Goal: Task Accomplishment & Management: Complete application form

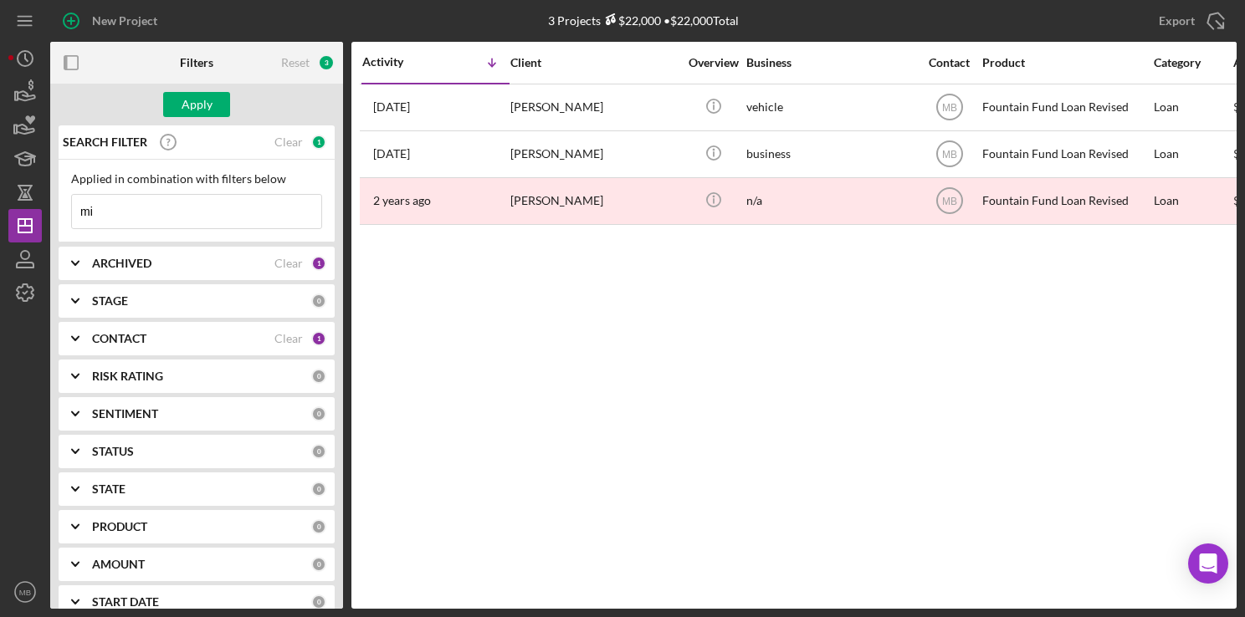
type input "m"
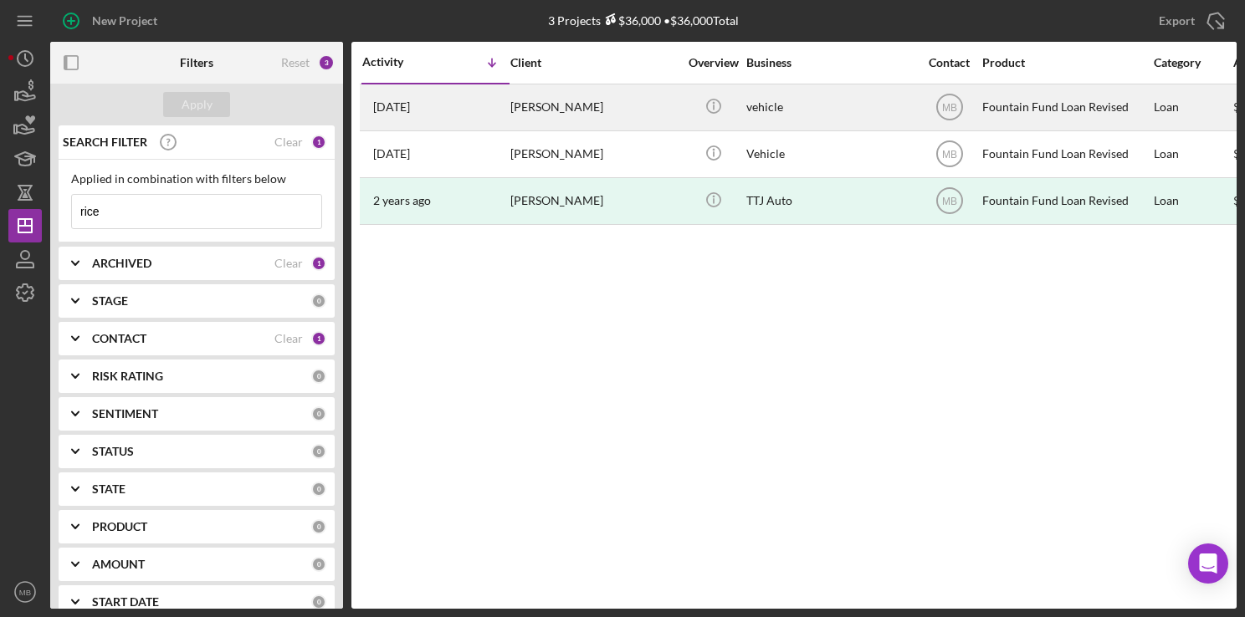
type input "rice"
click at [513, 96] on div "sherrod Rice" at bounding box center [593, 107] width 167 height 44
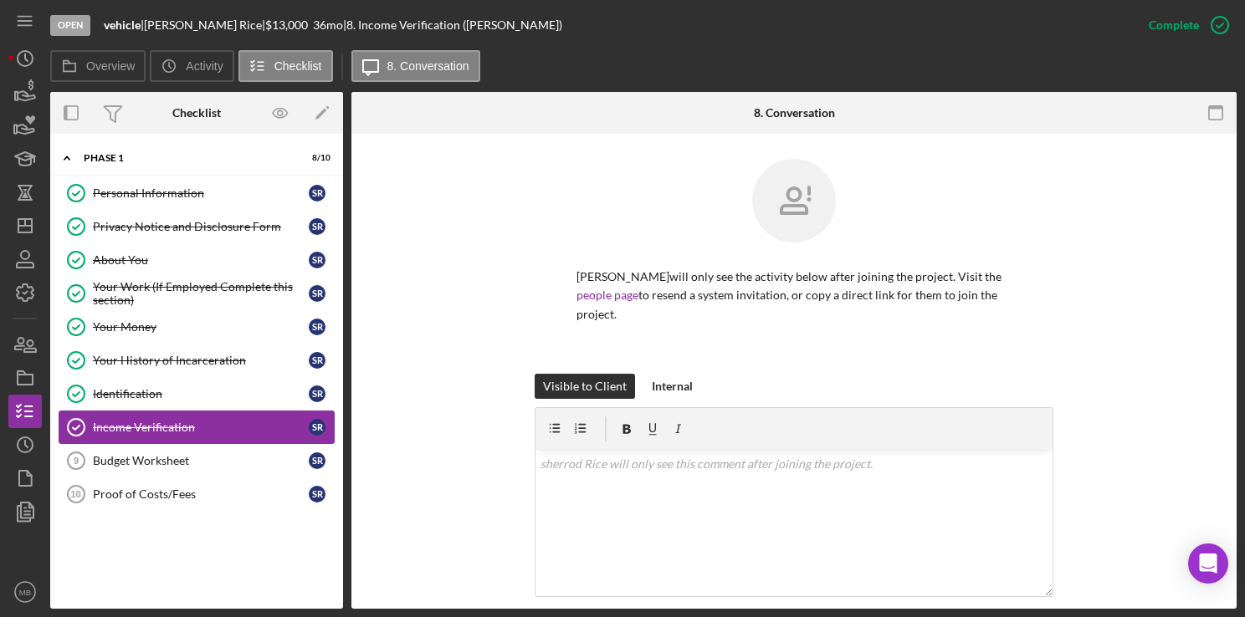
click at [213, 421] on div "Income Verification" at bounding box center [201, 427] width 216 height 13
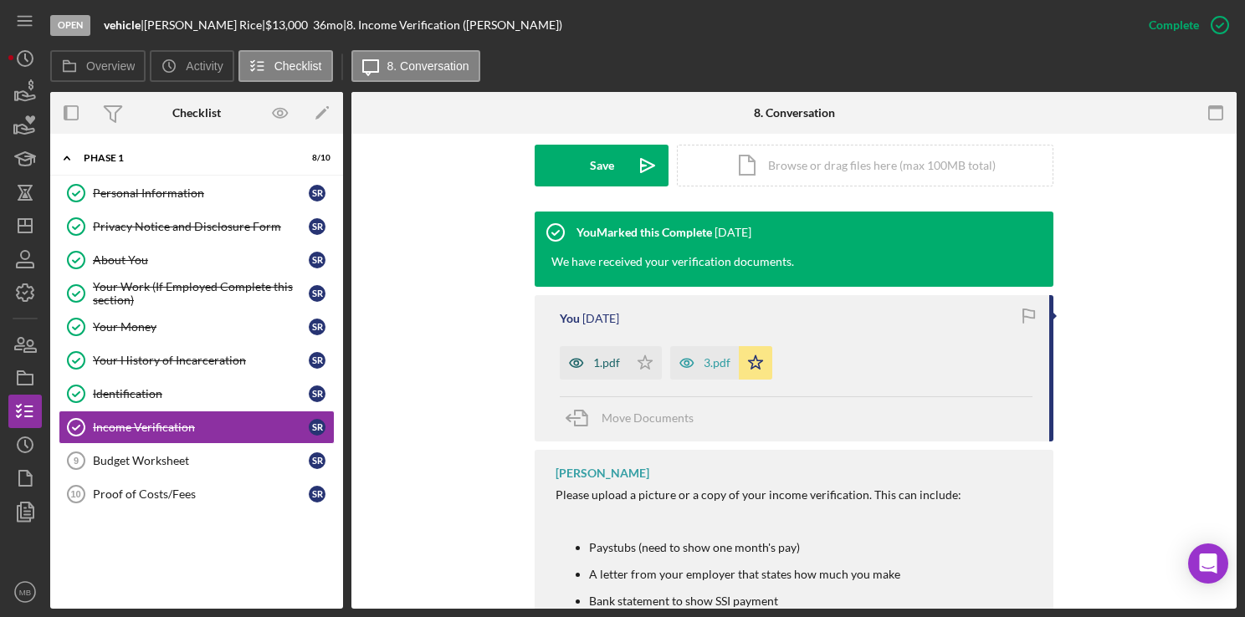
click at [602, 356] on div "1.pdf" at bounding box center [606, 362] width 27 height 13
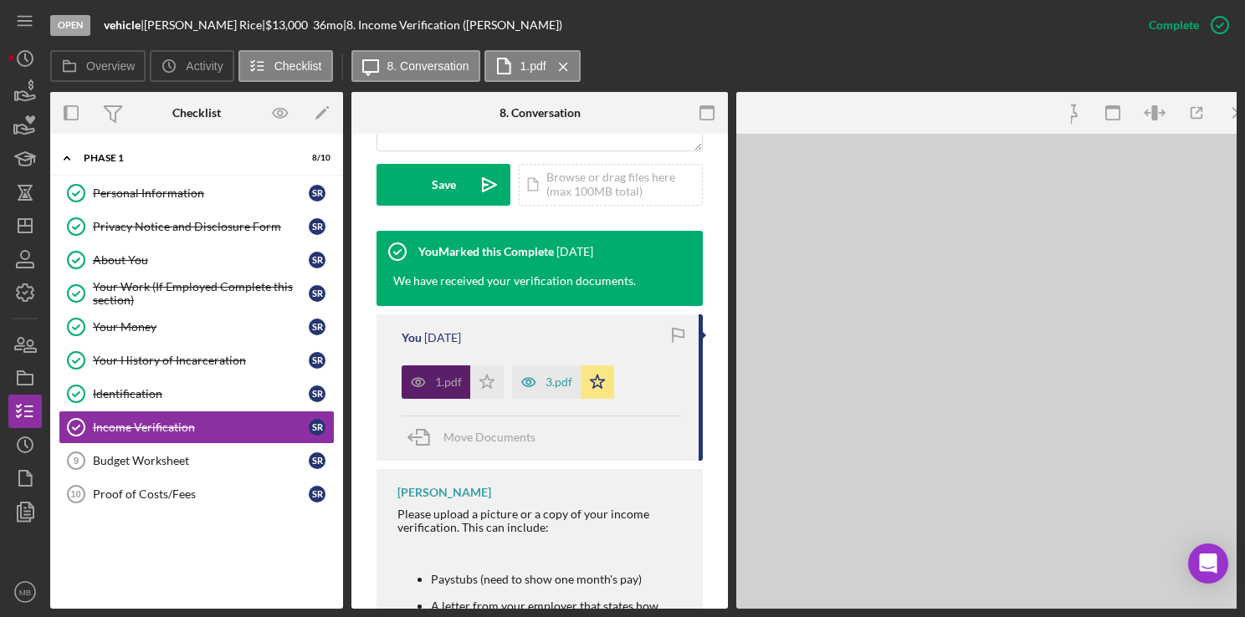
scroll to position [502, 0]
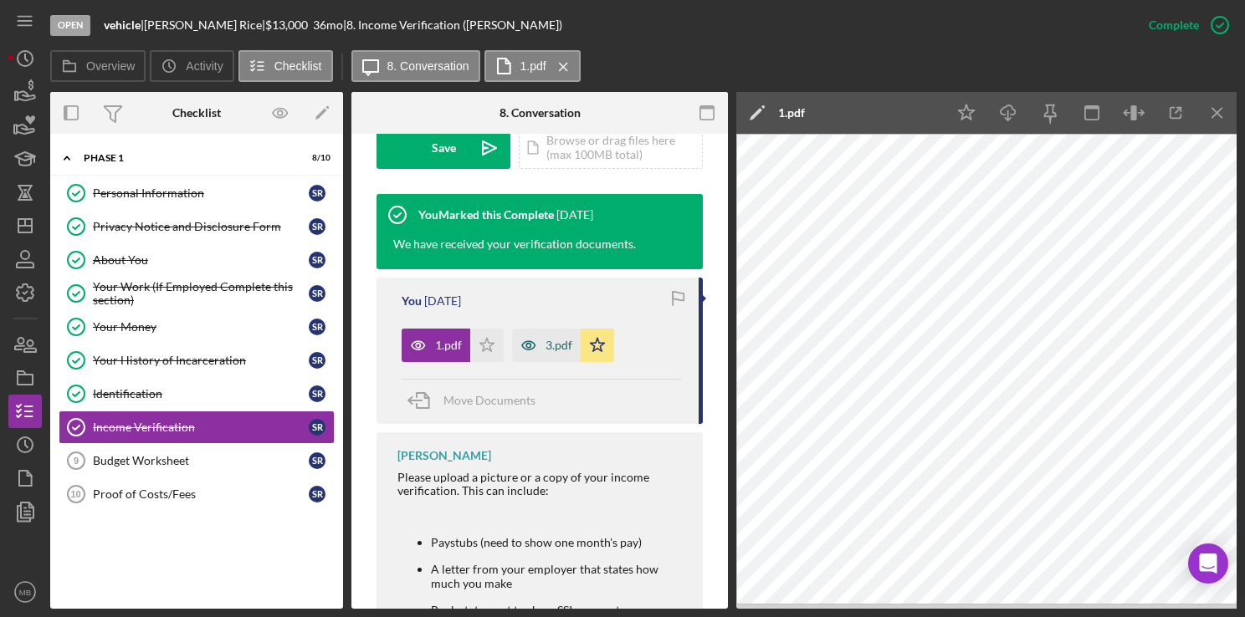
click at [550, 350] on div "3.pdf" at bounding box center [558, 345] width 27 height 13
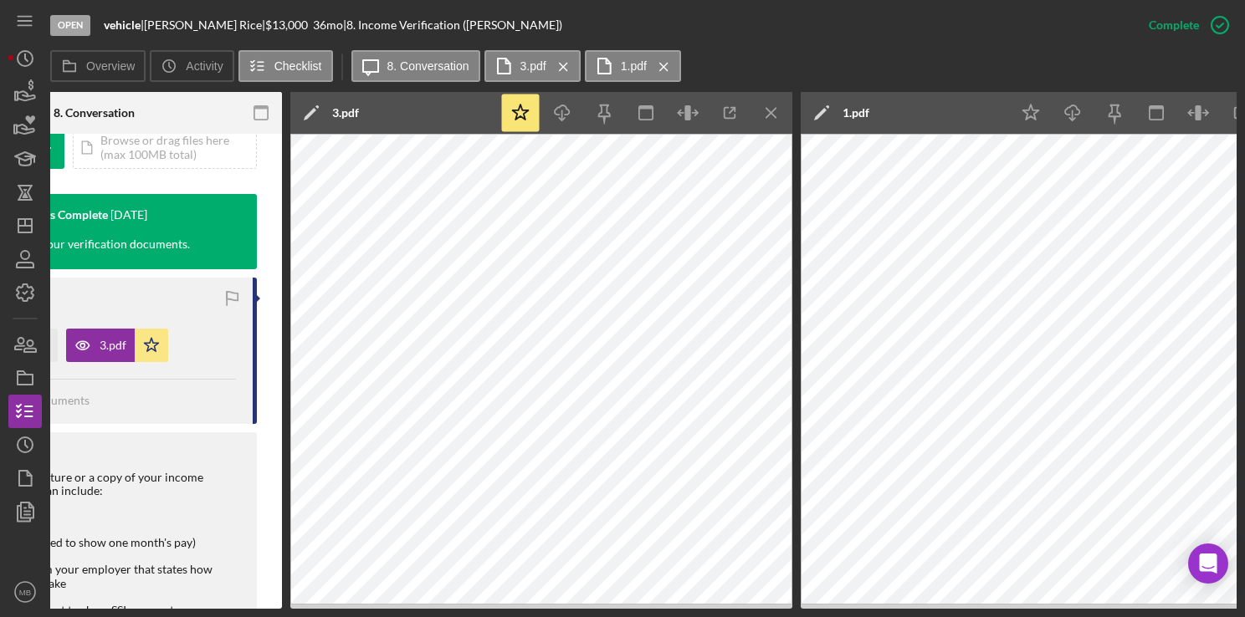
scroll to position [0, 512]
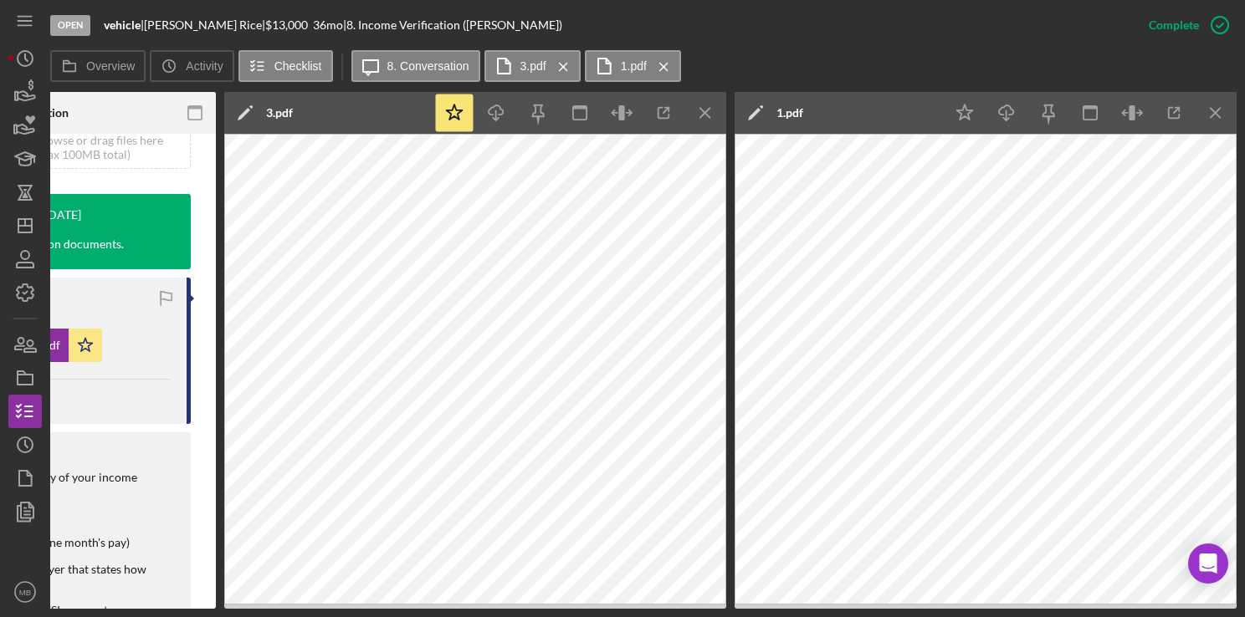
click at [177, 449] on div "Michael Butler Please upload a picture or a copy of your income verification. T…" at bounding box center [27, 621] width 326 height 379
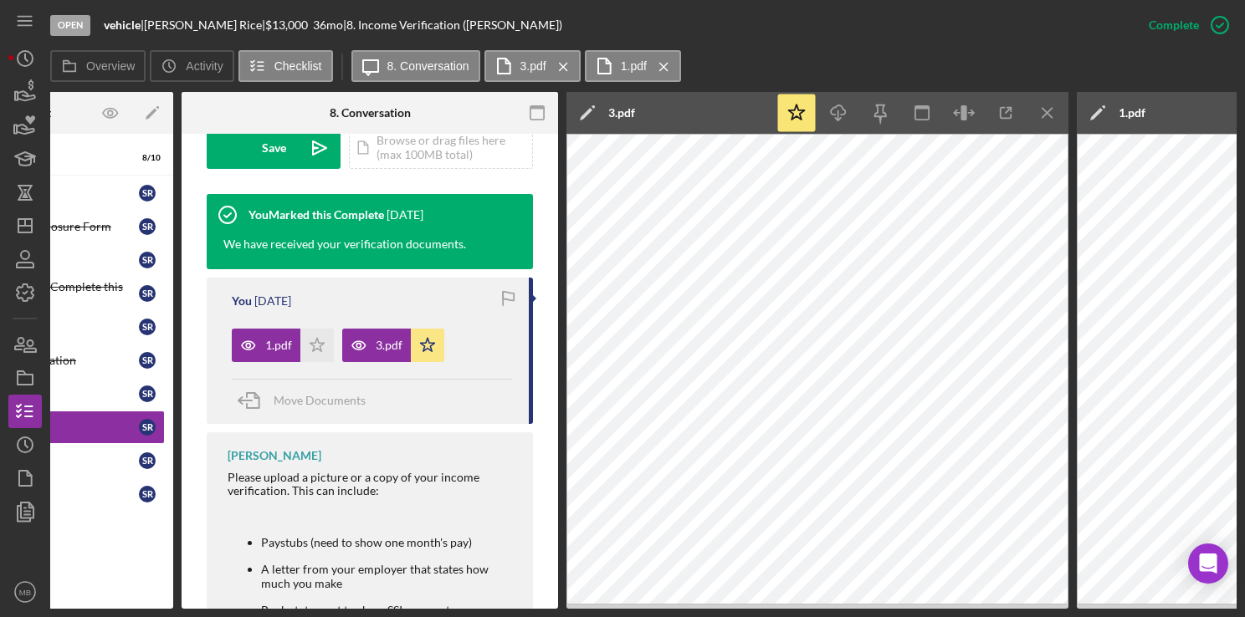
scroll to position [0, 0]
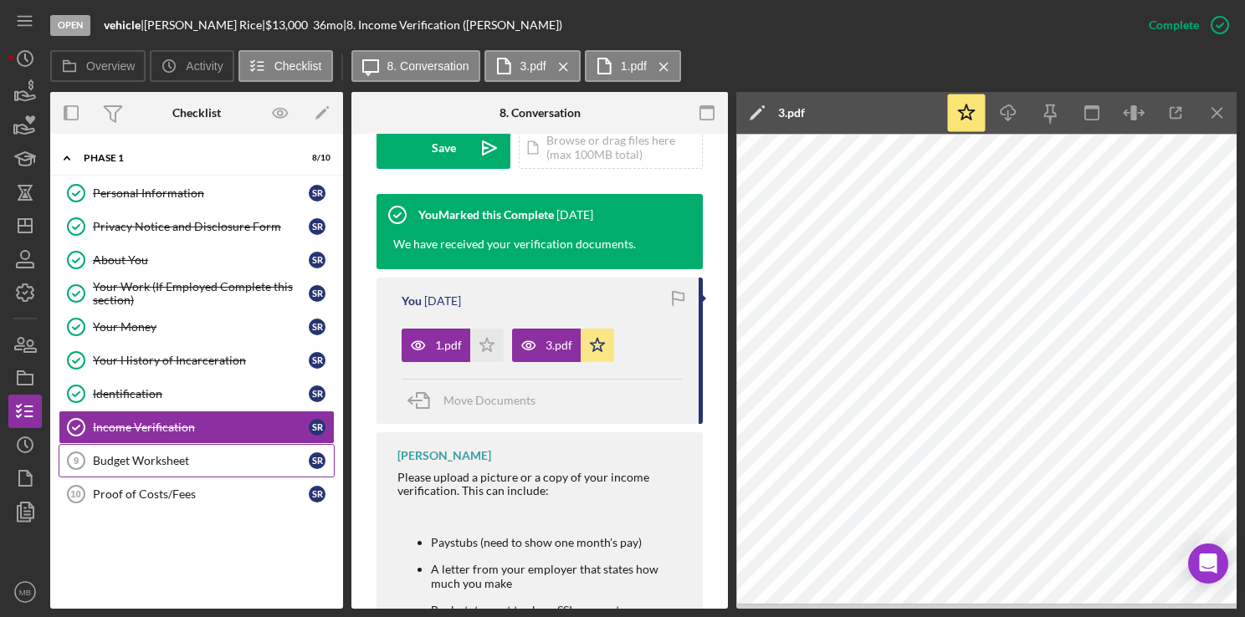
click at [191, 444] on link "Budget Worksheet 9 Budget Worksheet s R" at bounding box center [197, 460] width 276 height 33
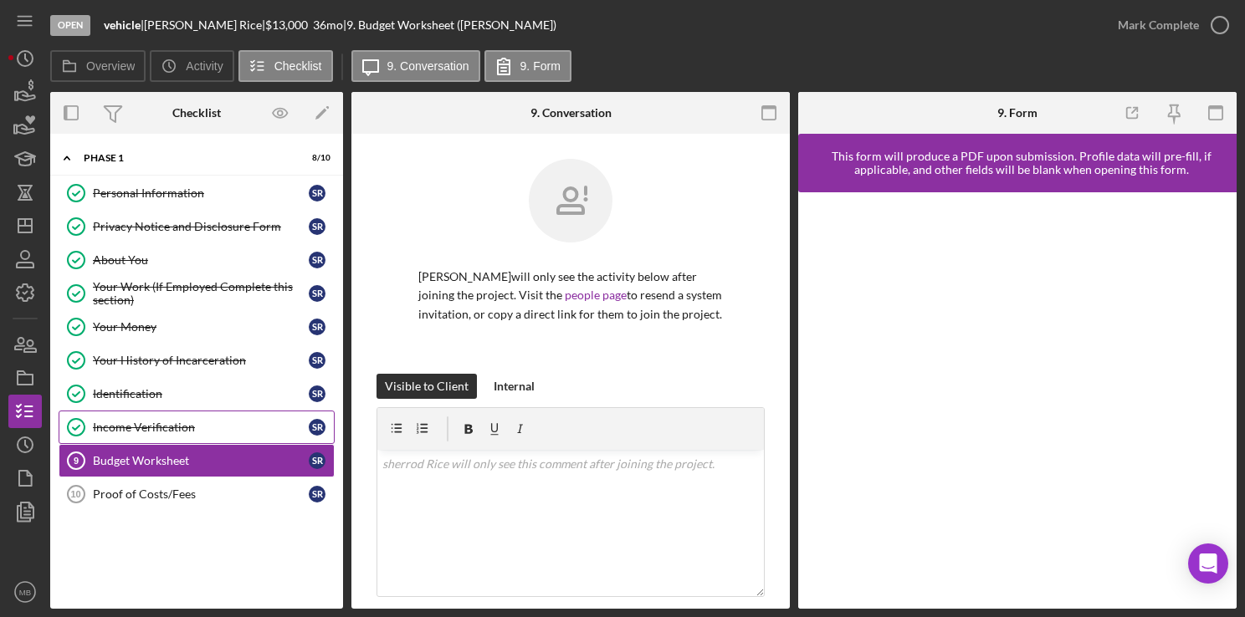
click at [171, 421] on div "Income Verification" at bounding box center [201, 427] width 216 height 13
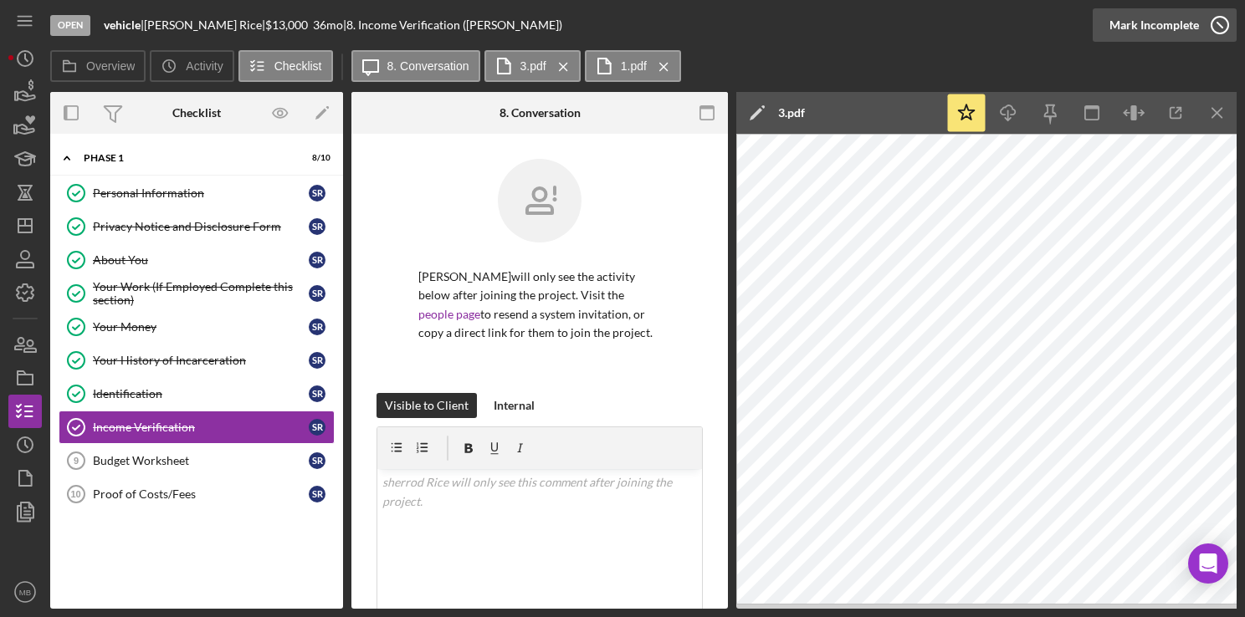
click at [1213, 21] on icon "button" at bounding box center [1220, 25] width 42 height 42
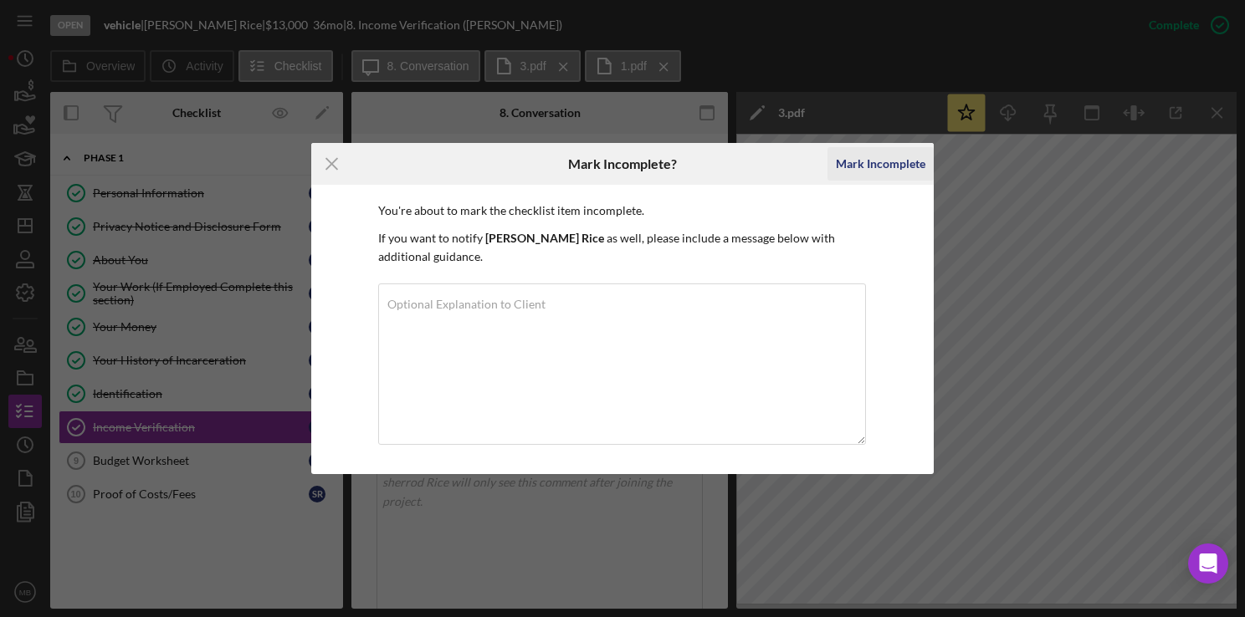
click at [888, 164] on div "Mark Incomplete" at bounding box center [881, 163] width 90 height 33
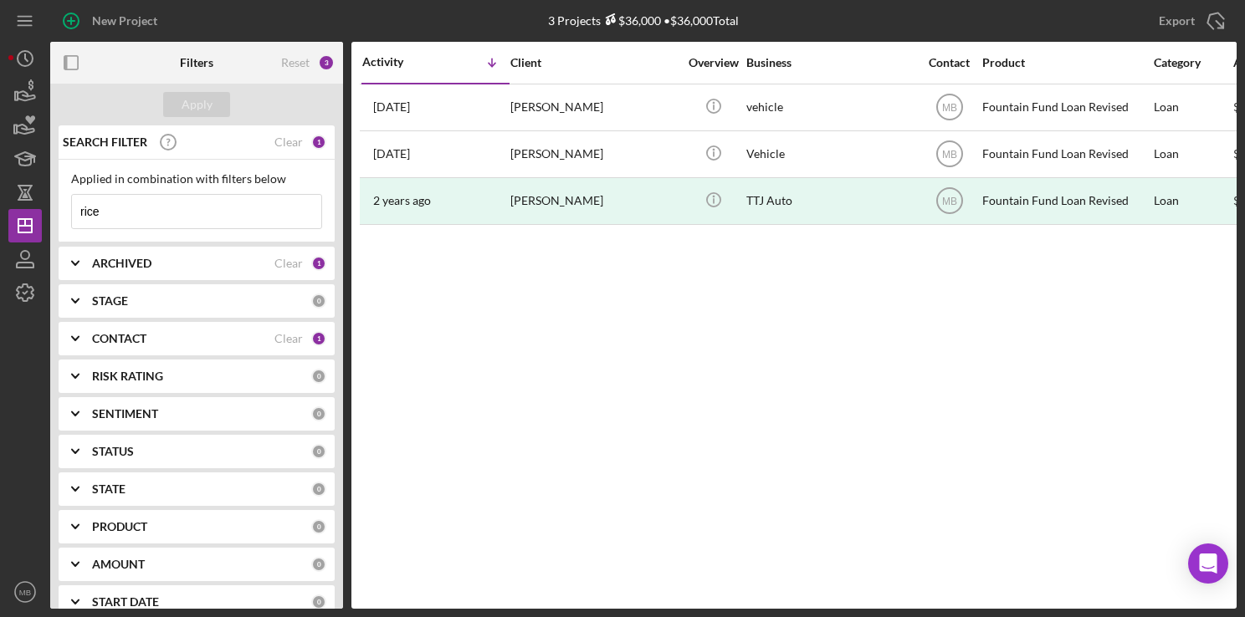
click at [230, 207] on input "rice" at bounding box center [196, 211] width 249 height 33
type input "r"
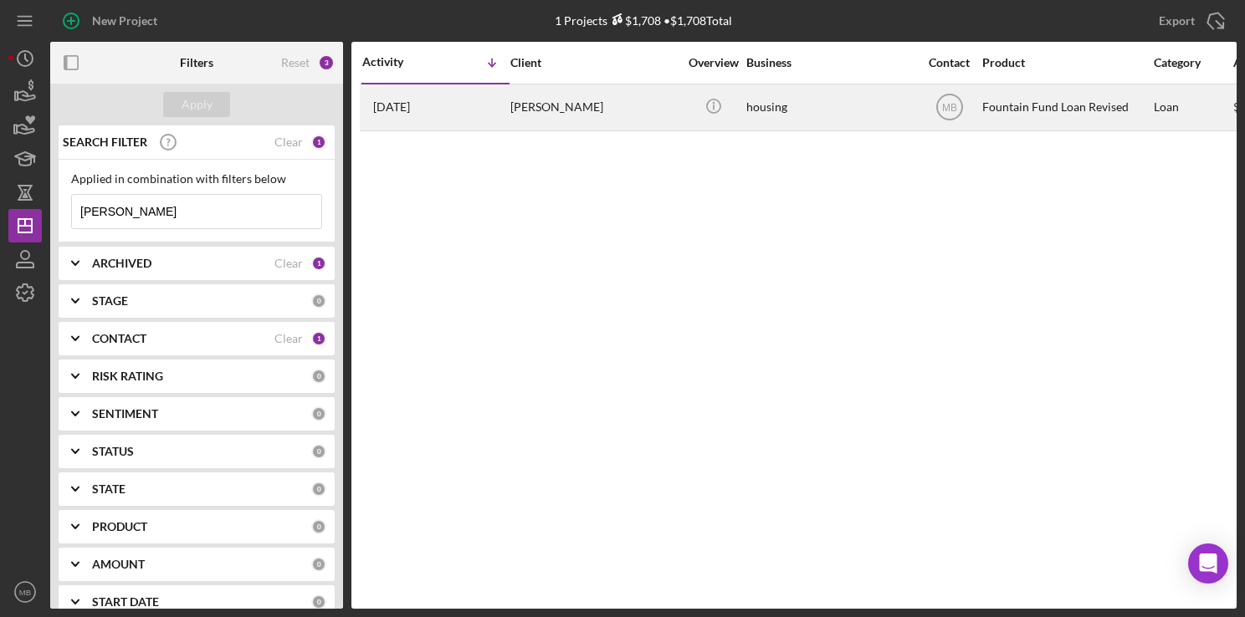
type input "[PERSON_NAME]"
click at [516, 102] on div "[PERSON_NAME]" at bounding box center [593, 107] width 167 height 44
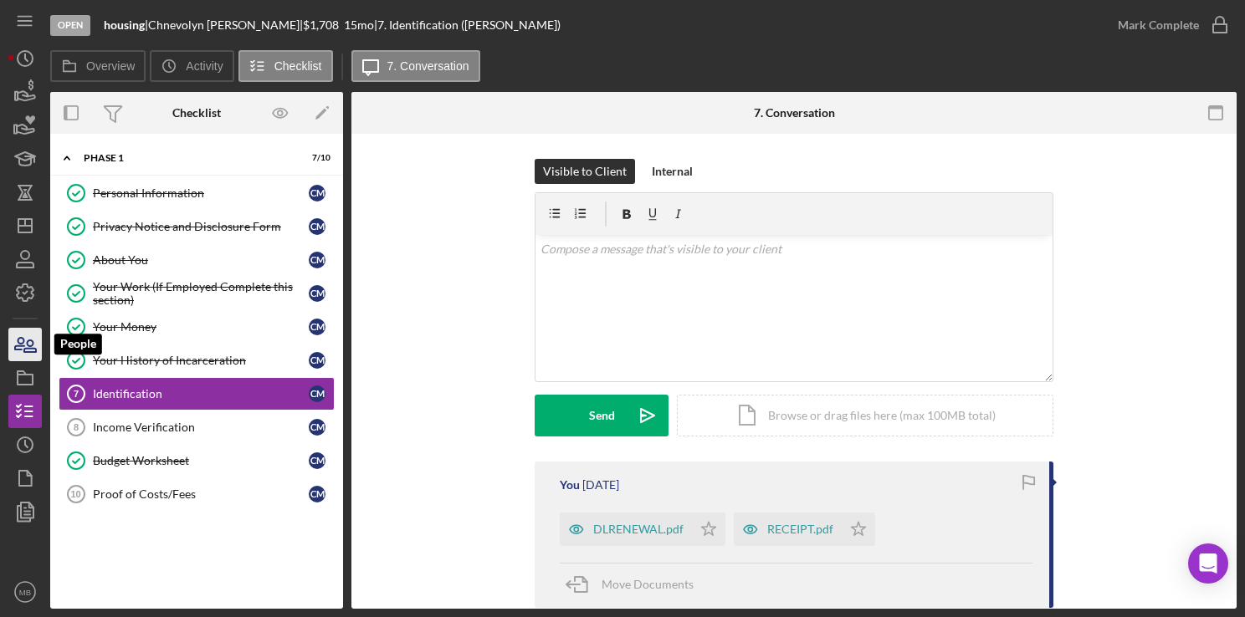
click at [28, 342] on icon "button" at bounding box center [30, 346] width 12 height 12
click at [637, 534] on div "DLRENEWAL.pdf" at bounding box center [638, 529] width 90 height 13
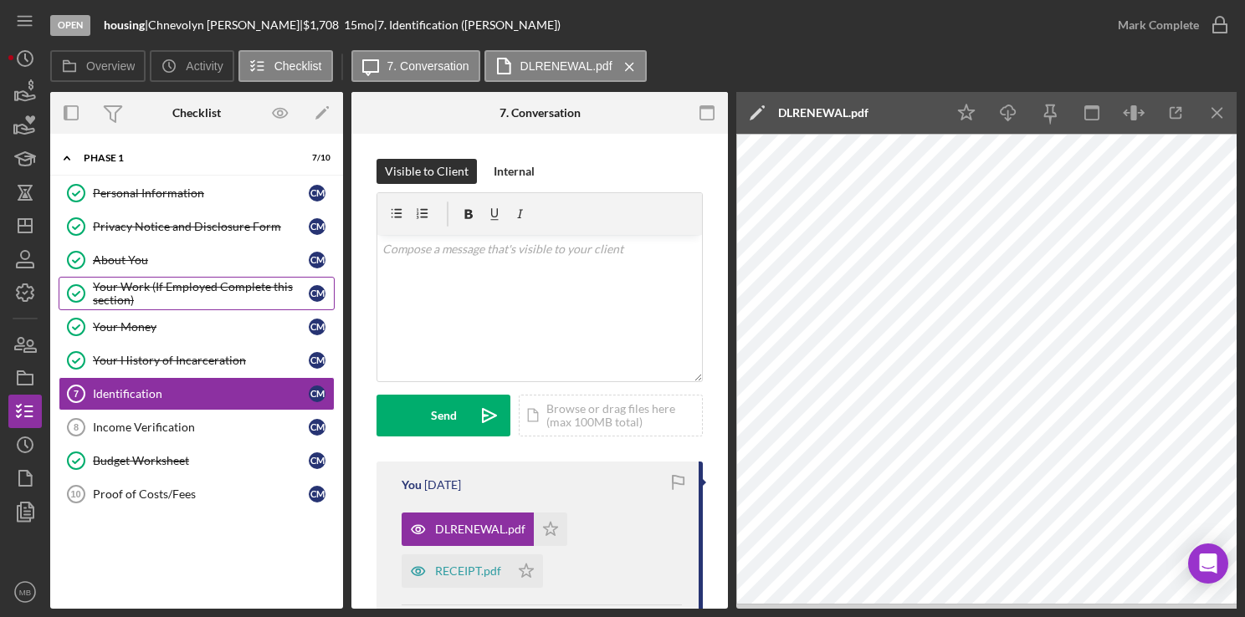
click at [164, 285] on div "Your Work (If Employed Complete this section)" at bounding box center [201, 293] width 216 height 27
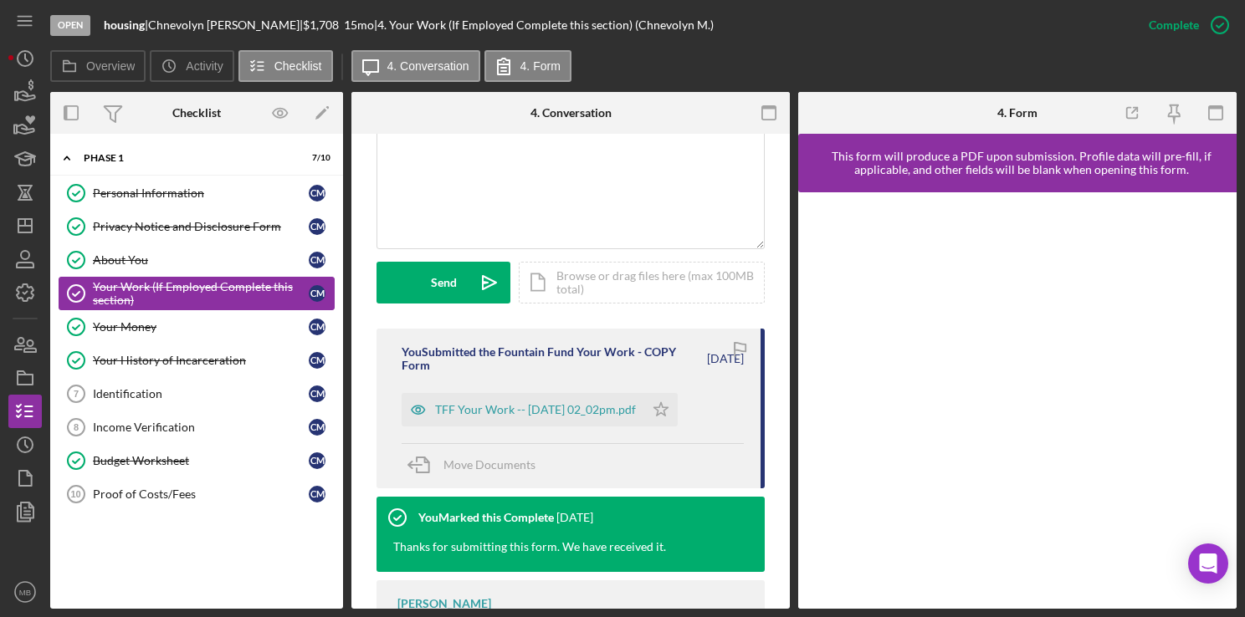
scroll to position [395, 0]
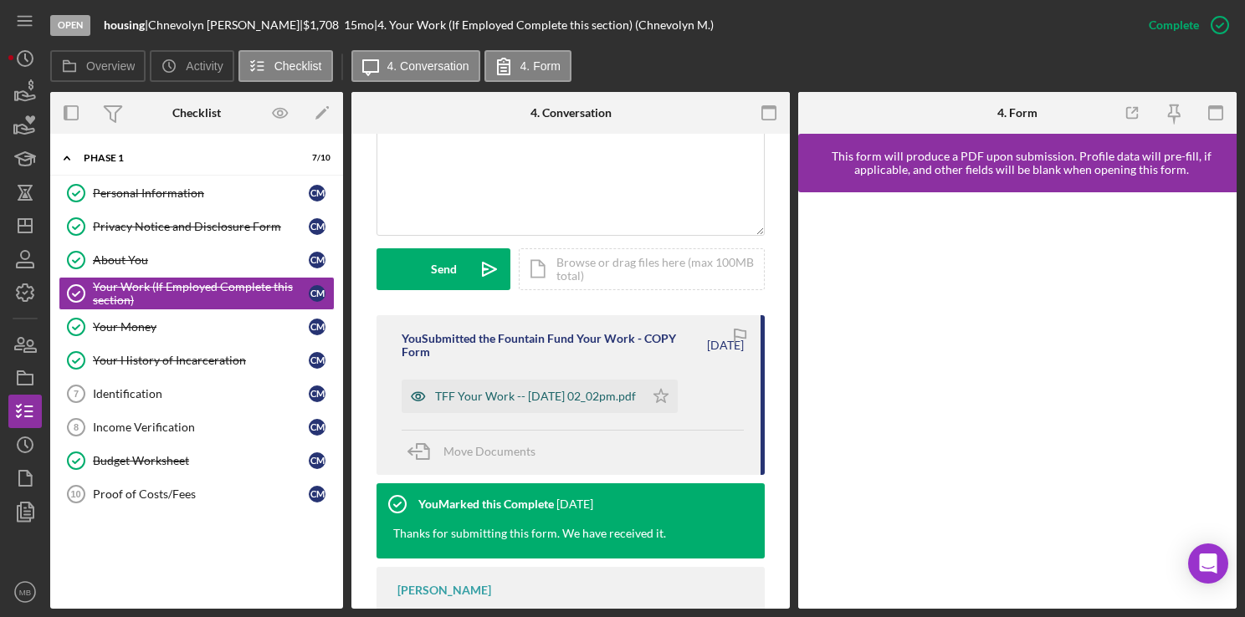
click at [588, 407] on div "TFF Your Work -- 2025-09-08 02_02pm.pdf" at bounding box center [523, 396] width 243 height 33
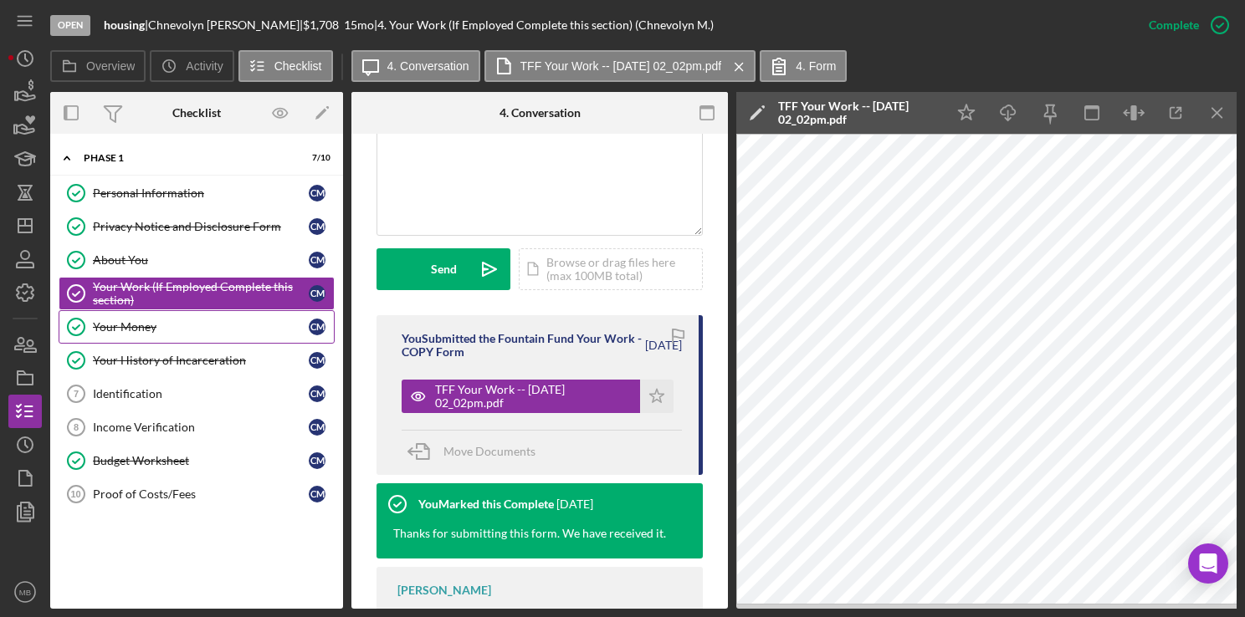
click at [196, 332] on link "Your Money Your Money C M" at bounding box center [197, 326] width 276 height 33
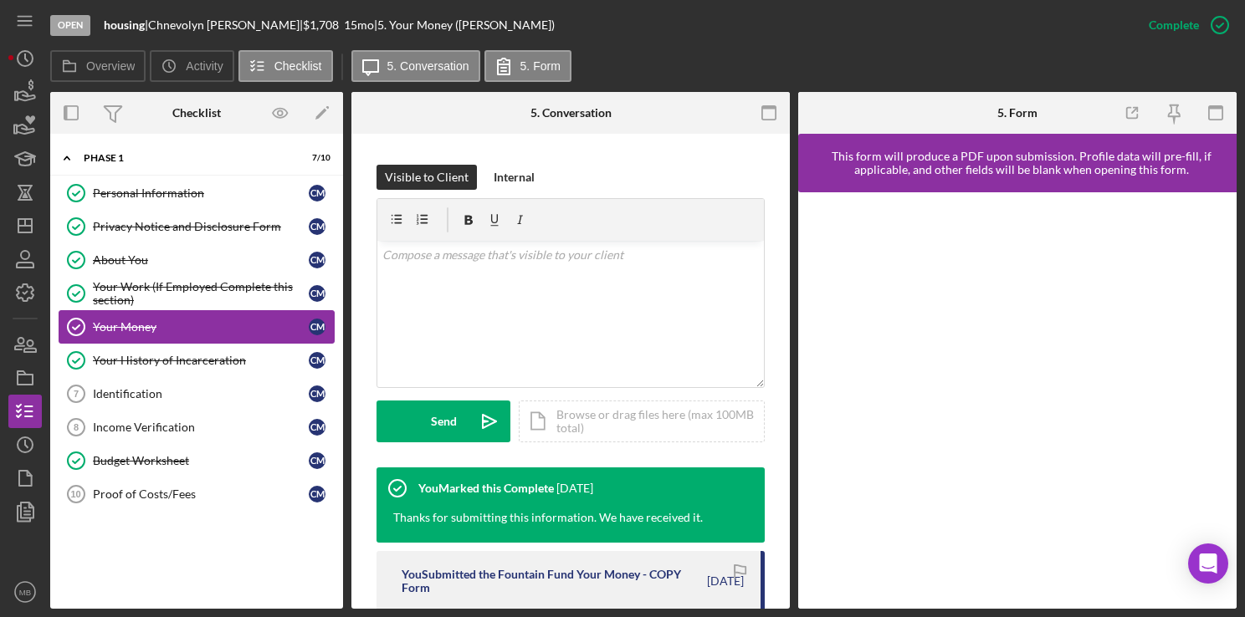
scroll to position [485, 0]
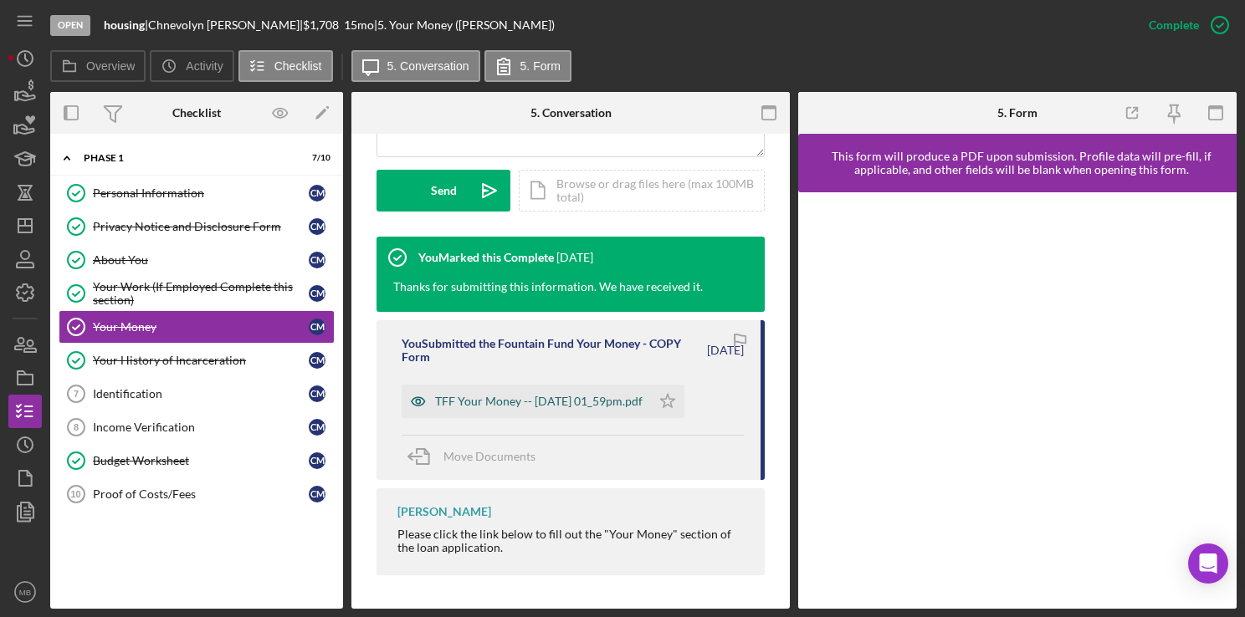
click at [599, 402] on div "TFF Your Money -- 2025-09-08 01_59pm.pdf" at bounding box center [526, 401] width 249 height 33
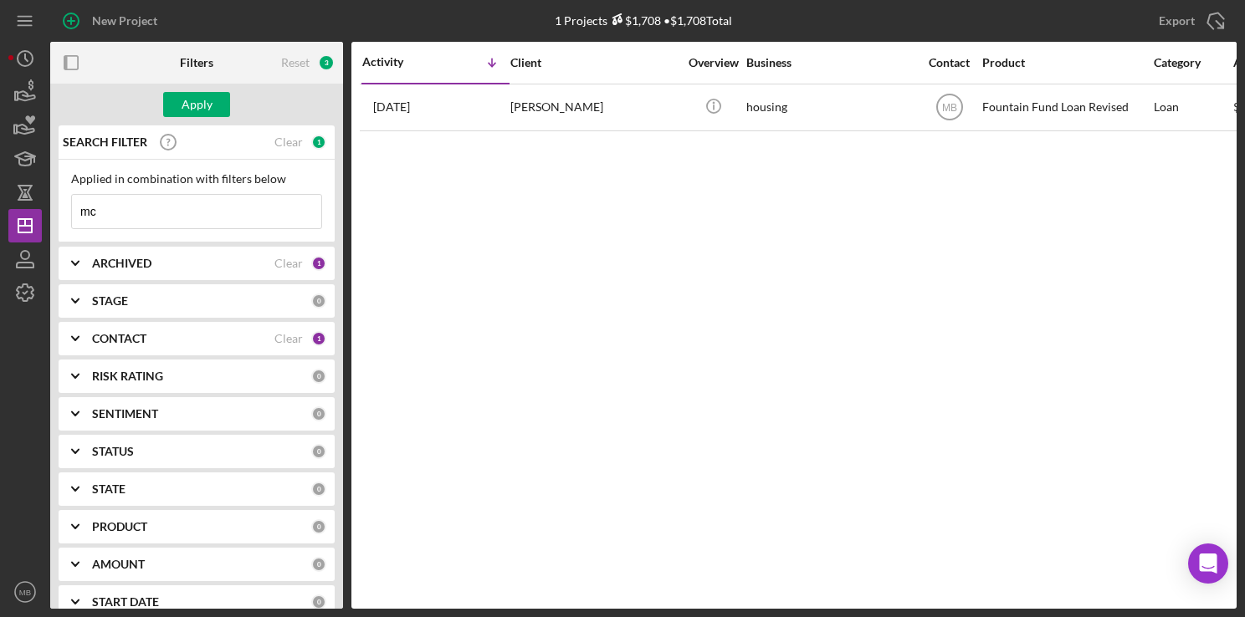
type input "m"
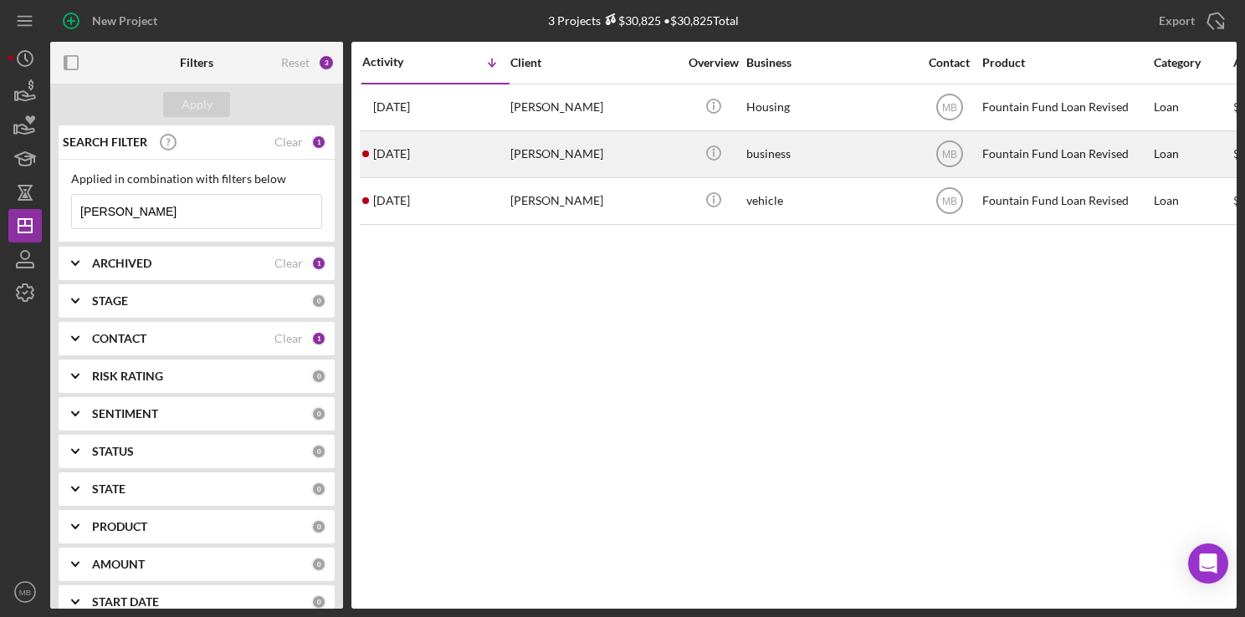
type input "[PERSON_NAME]"
click at [466, 138] on div "2 weeks ago michael russell" at bounding box center [435, 154] width 146 height 44
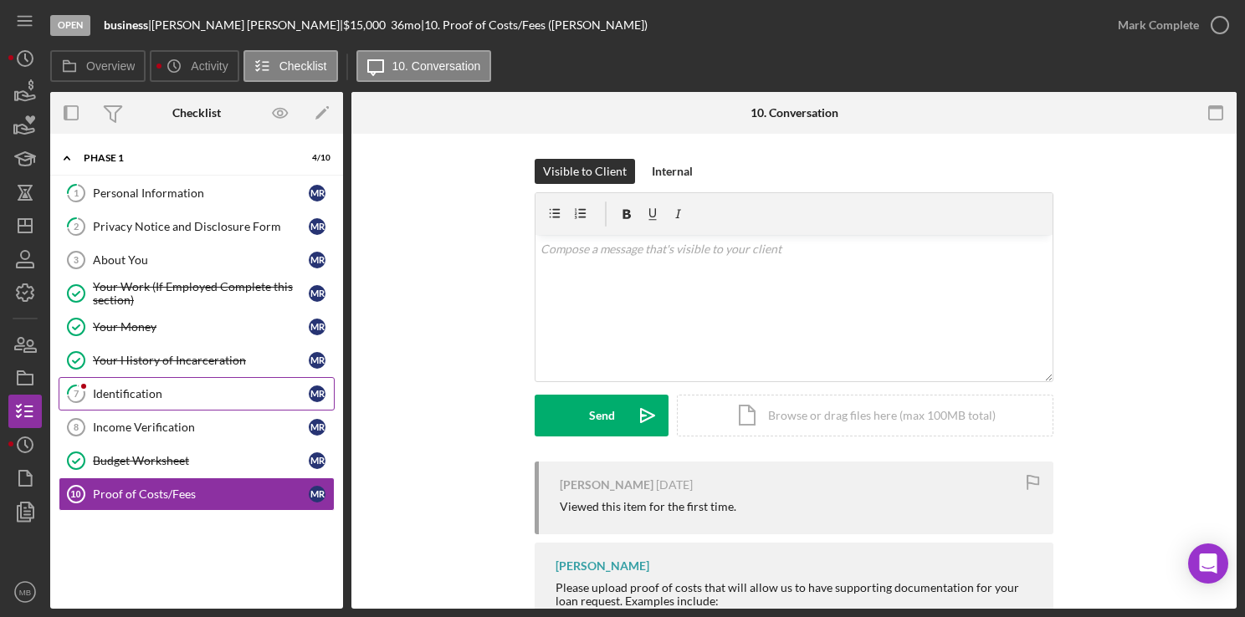
click at [150, 396] on div "Identification" at bounding box center [201, 393] width 216 height 13
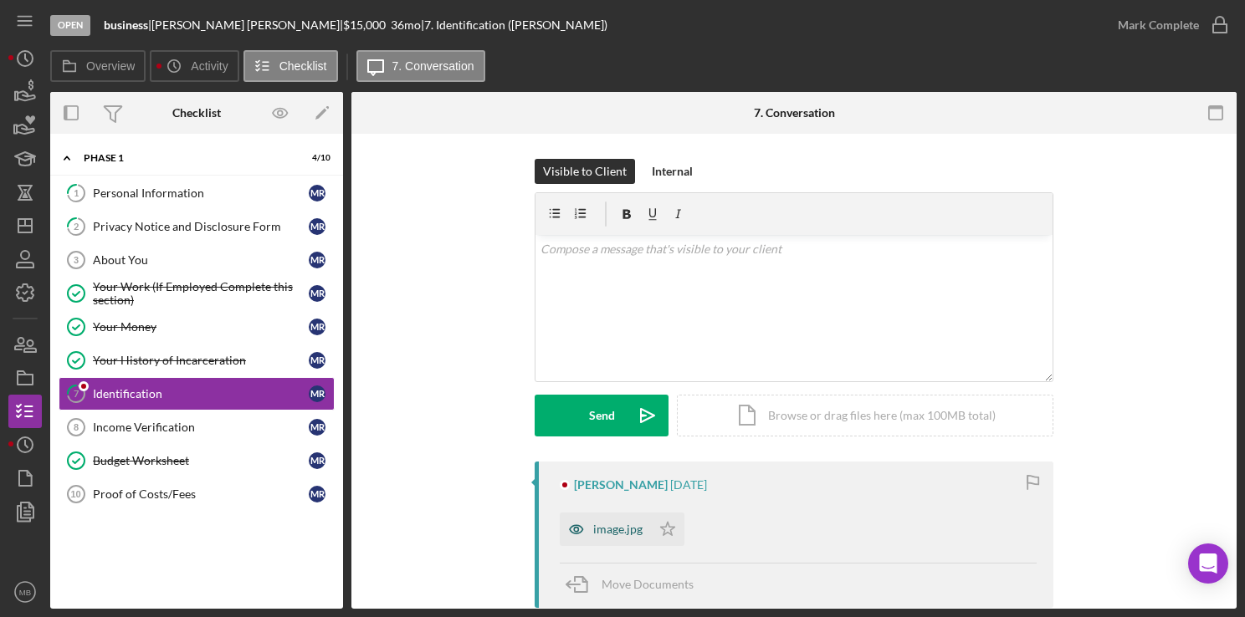
click at [619, 535] on div "image.jpg" at bounding box center [617, 529] width 49 height 13
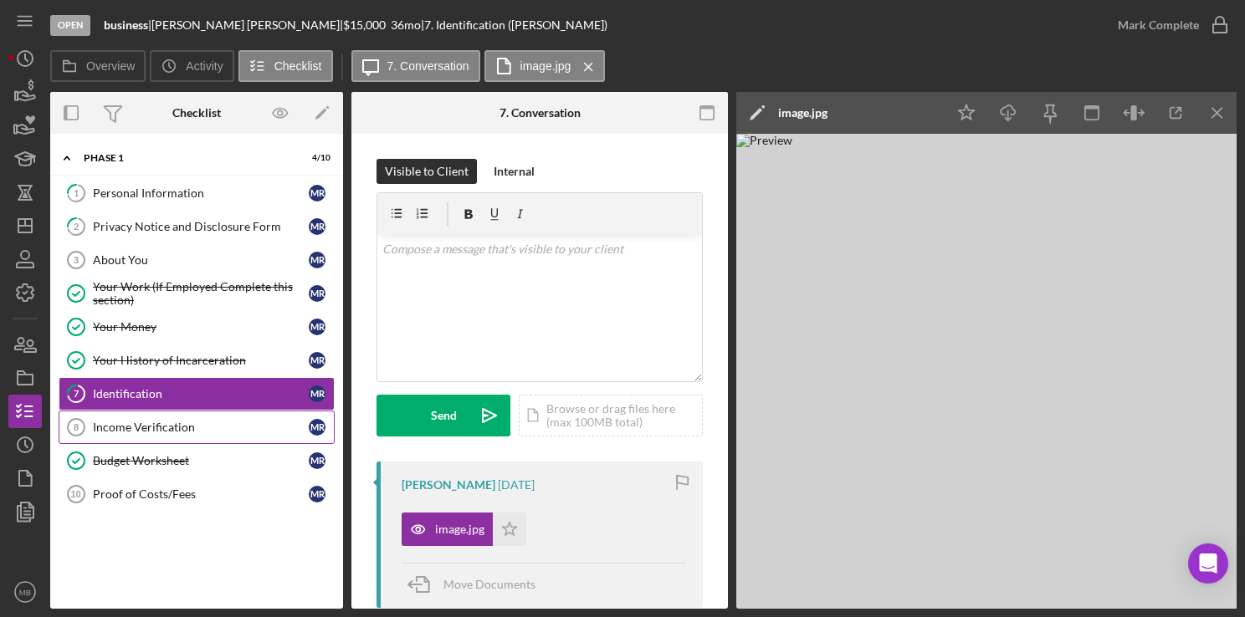
click at [171, 421] on div "Income Verification" at bounding box center [201, 427] width 216 height 13
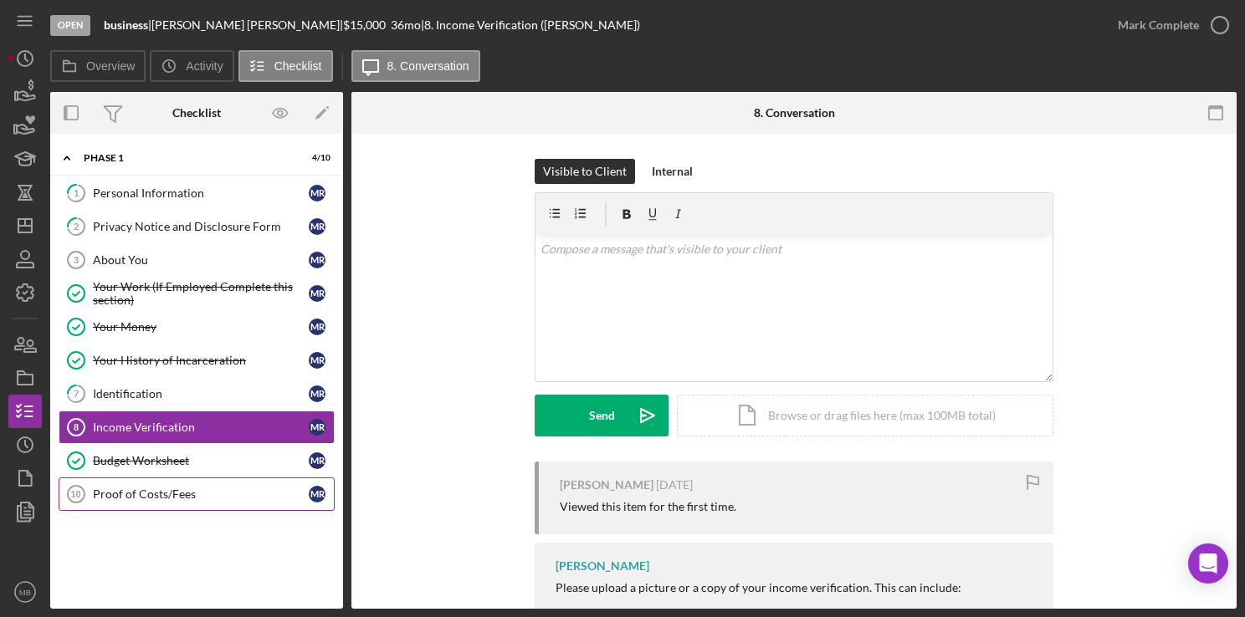
click at [158, 489] on div "Proof of Costs/Fees" at bounding box center [201, 494] width 216 height 13
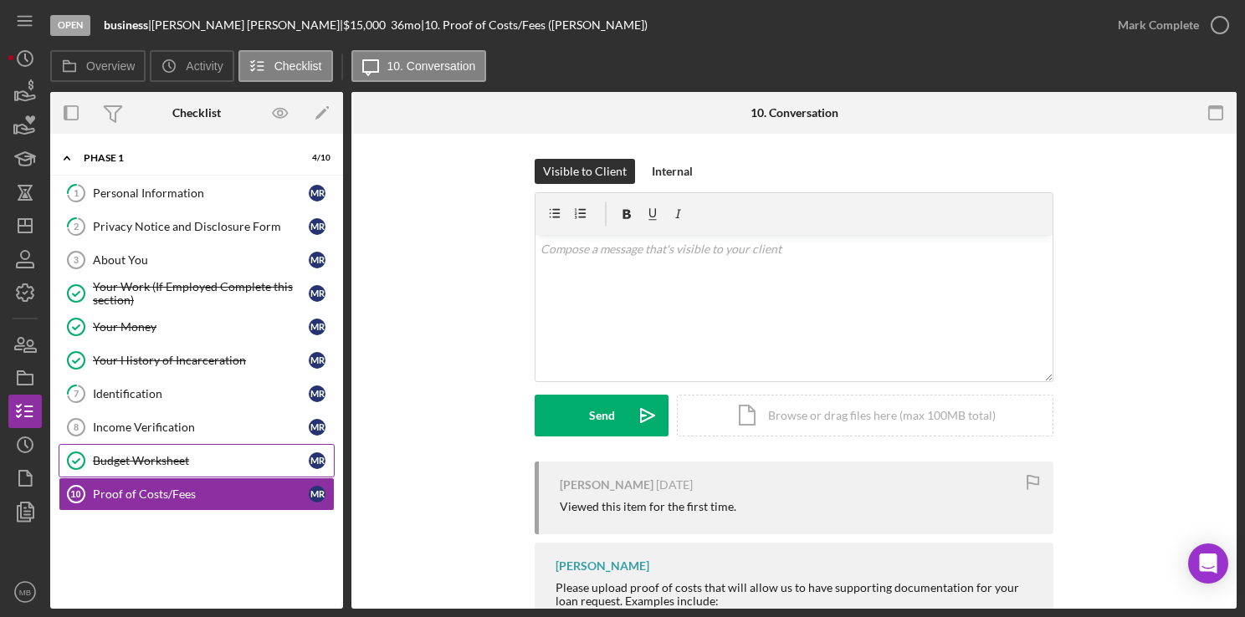
click at [177, 459] on div "Budget Worksheet" at bounding box center [201, 460] width 216 height 13
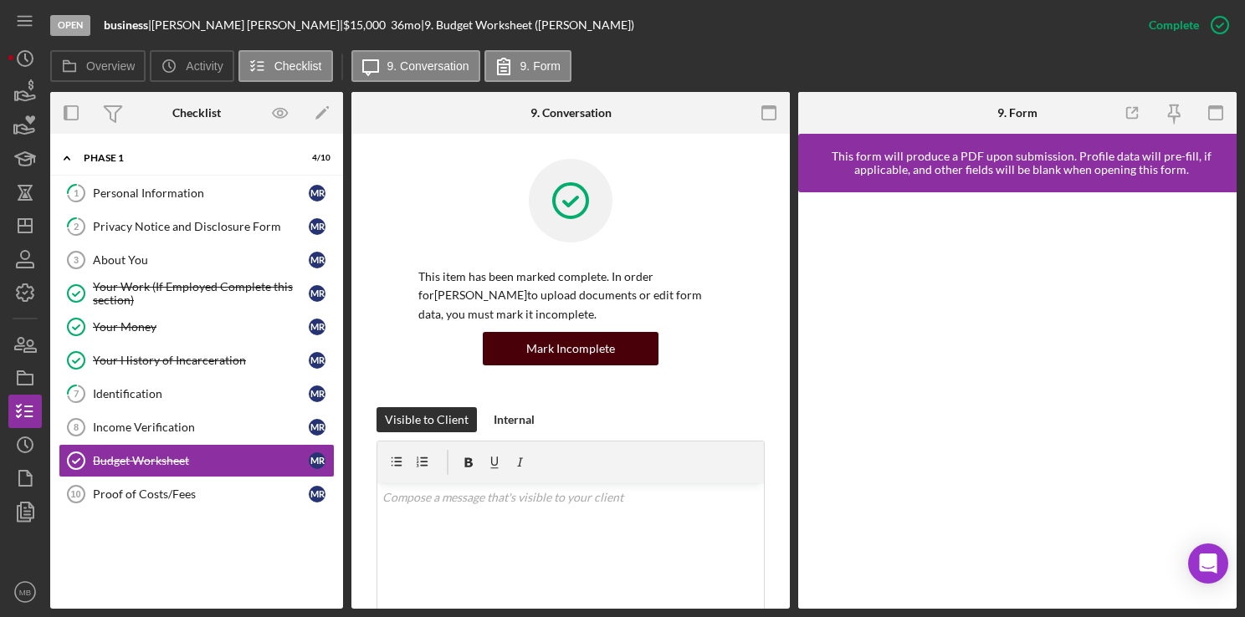
click at [578, 343] on div "Mark Incomplete" at bounding box center [570, 348] width 89 height 33
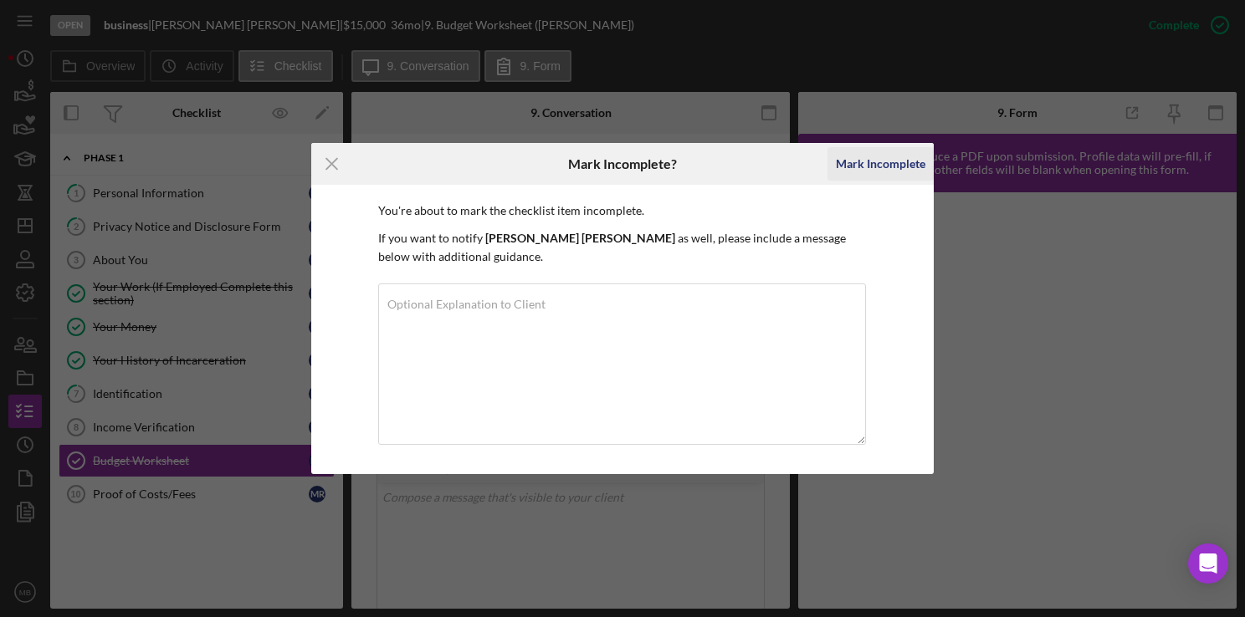
click at [883, 163] on div "Mark Incomplete" at bounding box center [881, 163] width 90 height 33
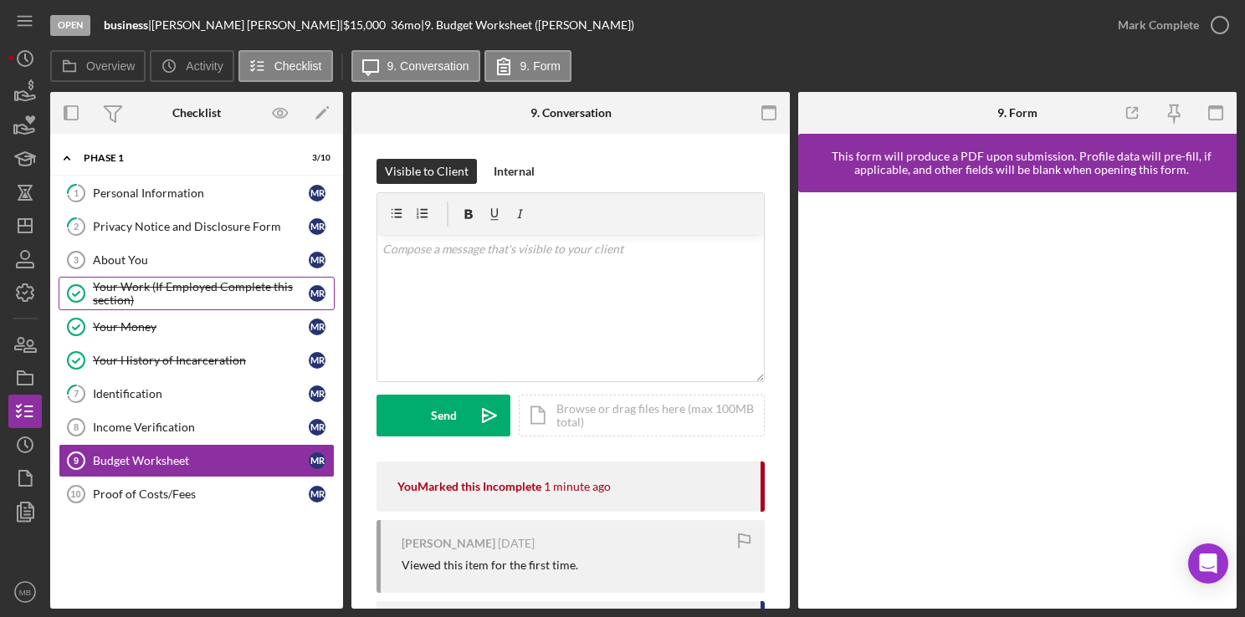
click at [174, 286] on div "Your Work (If Employed Complete this section)" at bounding box center [201, 293] width 216 height 27
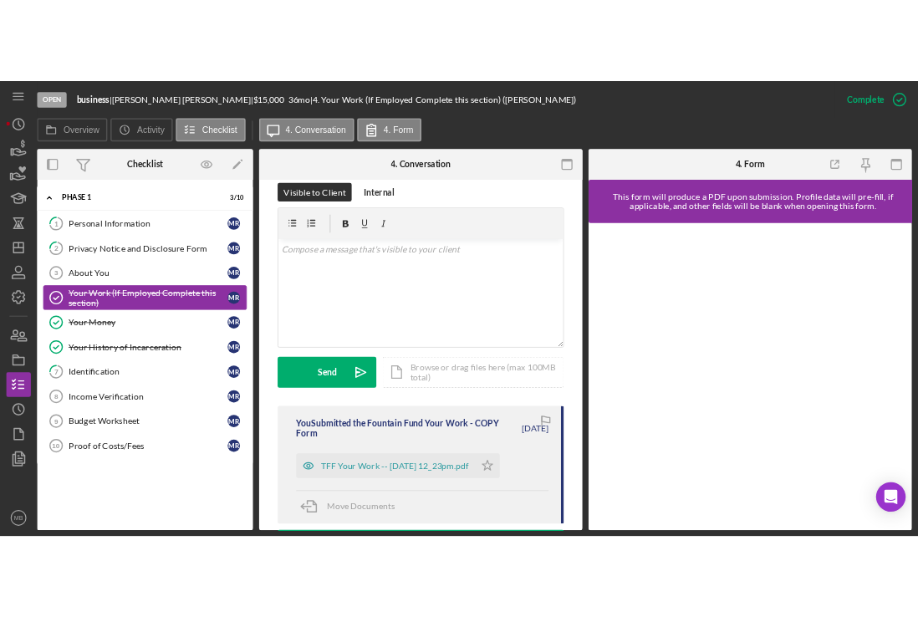
scroll to position [273, 0]
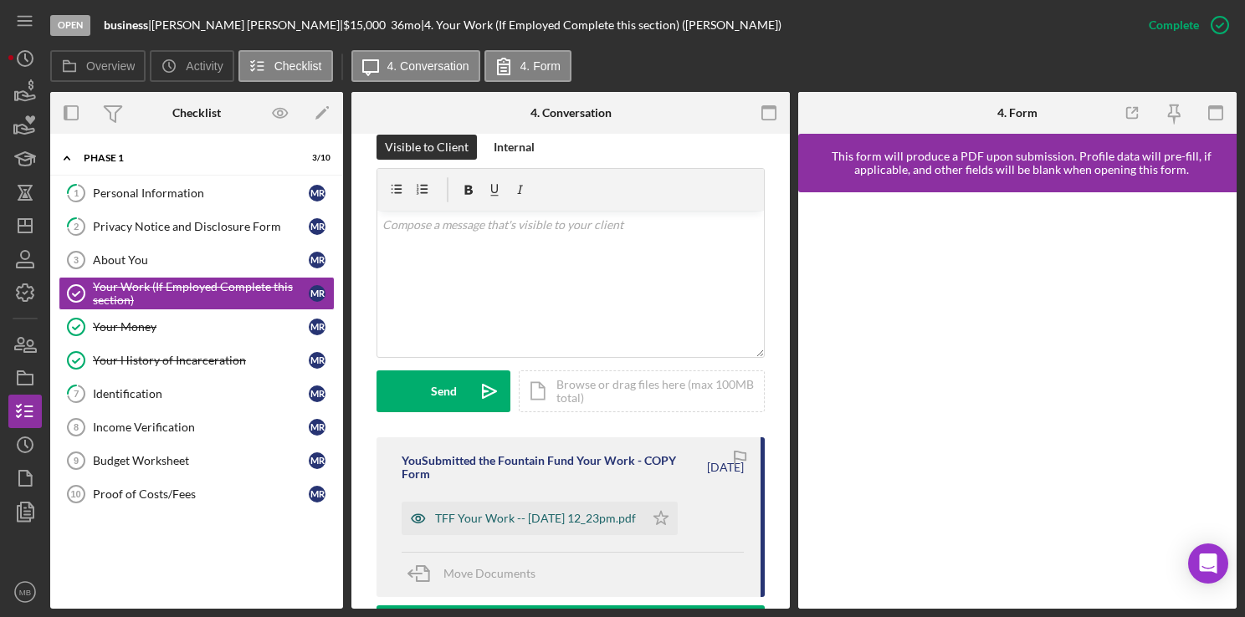
click at [575, 529] on div "TFF Your Work -- 2025-08-29 12_23pm.pdf" at bounding box center [523, 518] width 243 height 33
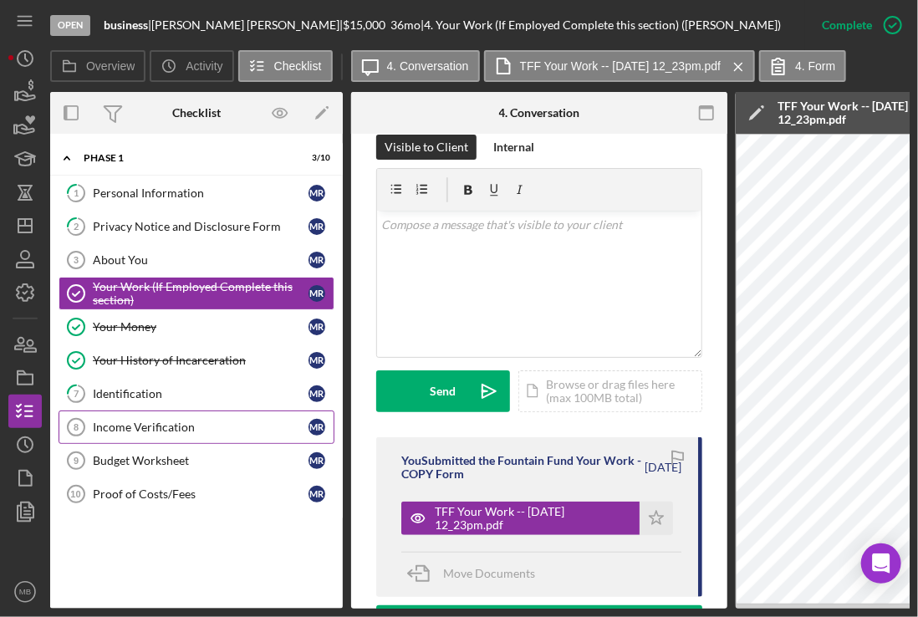
click at [167, 424] on div "Income Verification" at bounding box center [201, 427] width 216 height 13
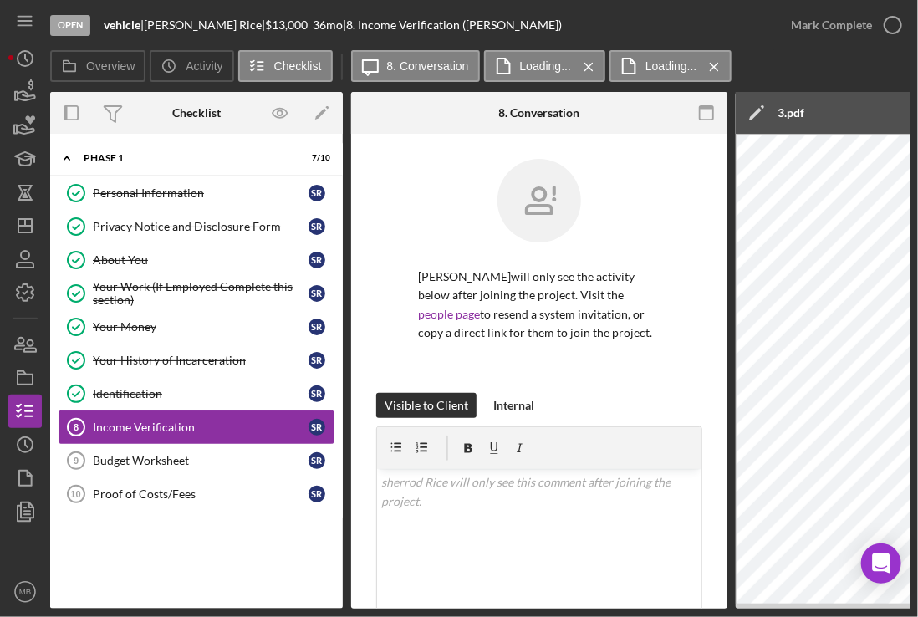
click at [184, 421] on div "Income Verification" at bounding box center [201, 427] width 216 height 13
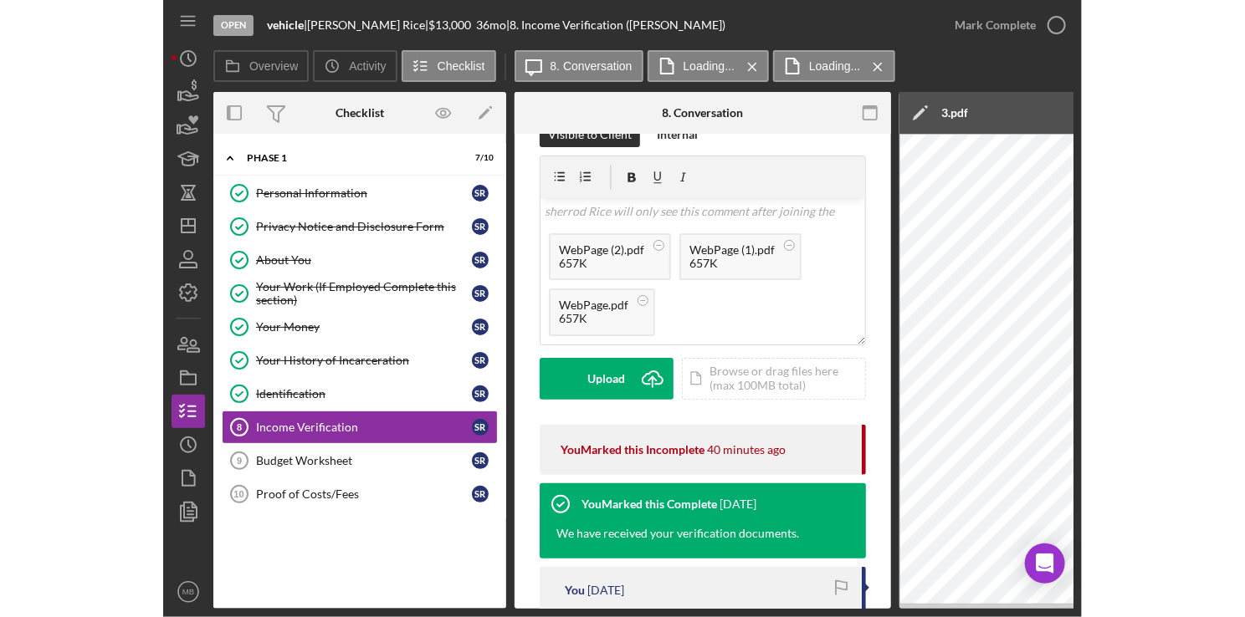
scroll to position [272, 0]
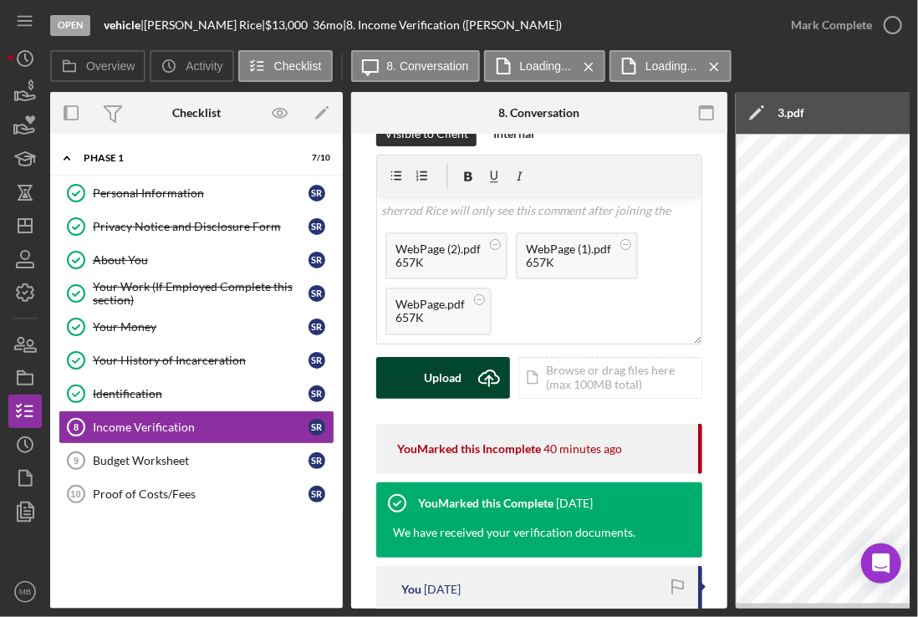
click at [454, 383] on div "Upload" at bounding box center [444, 378] width 38 height 42
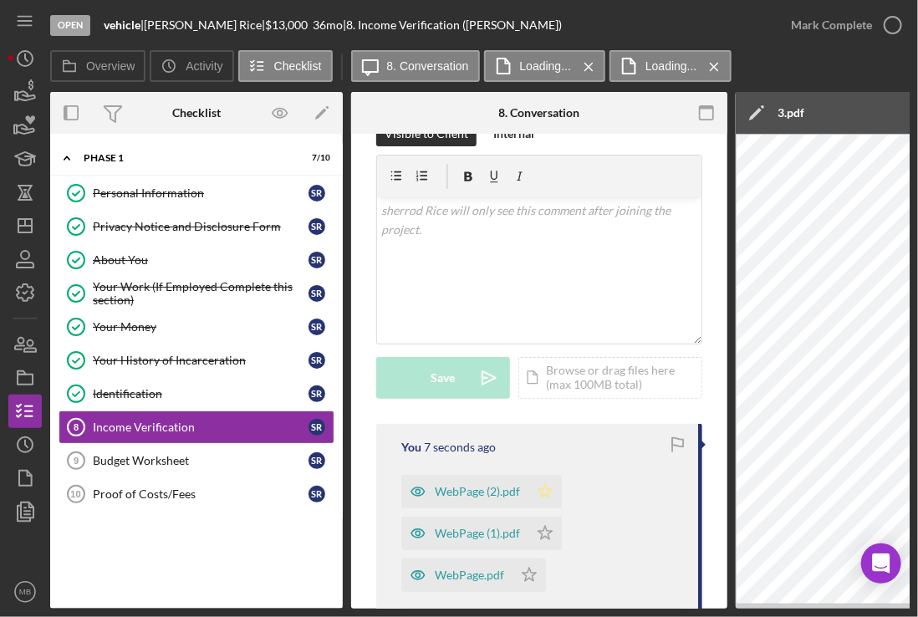
click at [551, 494] on icon "Icon/Star" at bounding box center [545, 491] width 33 height 33
click at [548, 534] on polygon "button" at bounding box center [546, 532] width 14 height 13
click at [543, 582] on icon "Icon/Star" at bounding box center [529, 575] width 33 height 33
click at [492, 494] on div "WebPage (2).pdf" at bounding box center [477, 491] width 85 height 13
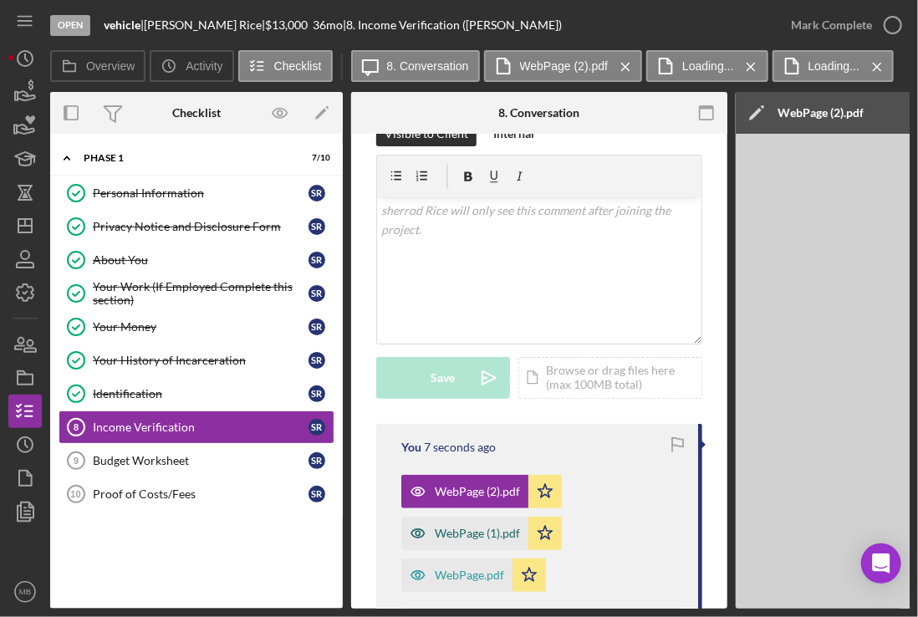
click at [475, 535] on div "WebPage (1).pdf" at bounding box center [477, 533] width 85 height 13
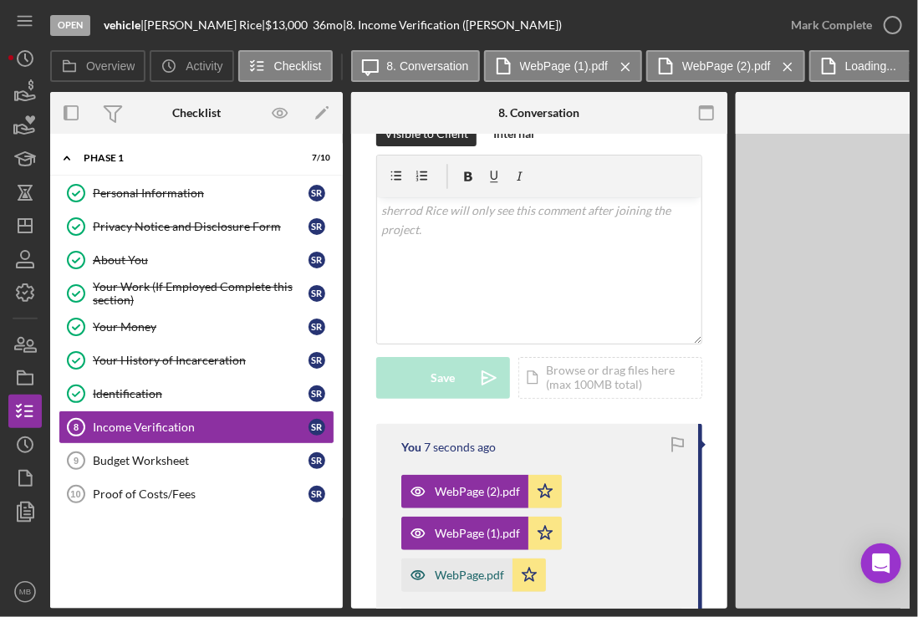
click at [472, 575] on div "WebPage.pdf" at bounding box center [469, 575] width 69 height 13
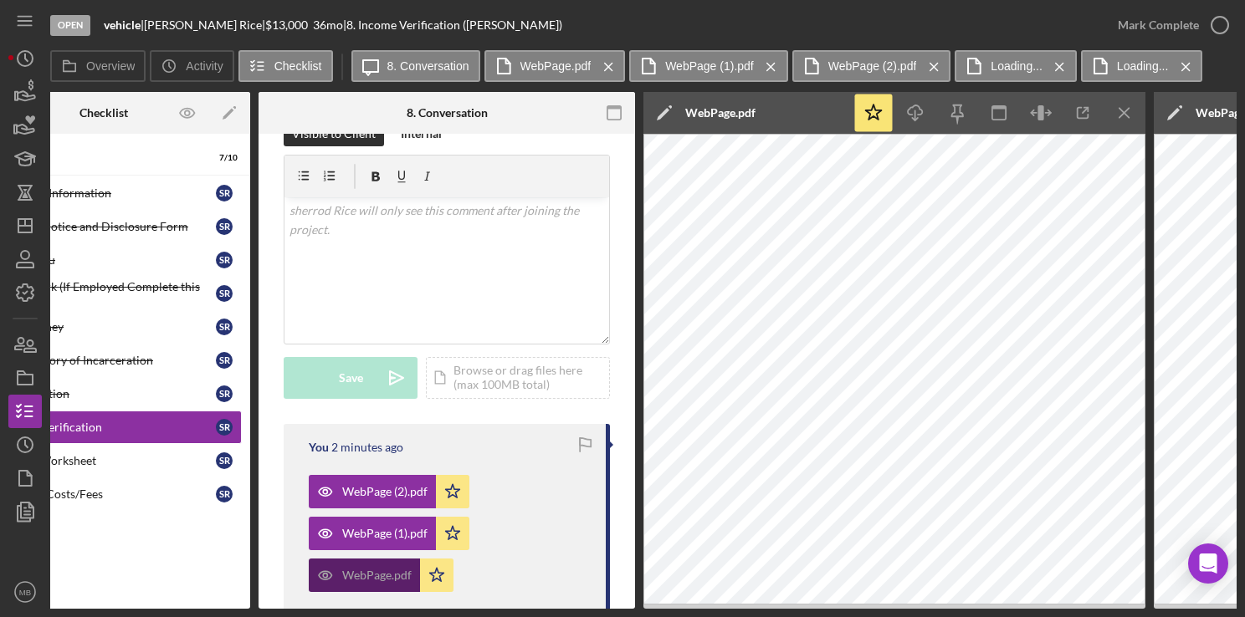
scroll to position [0, 0]
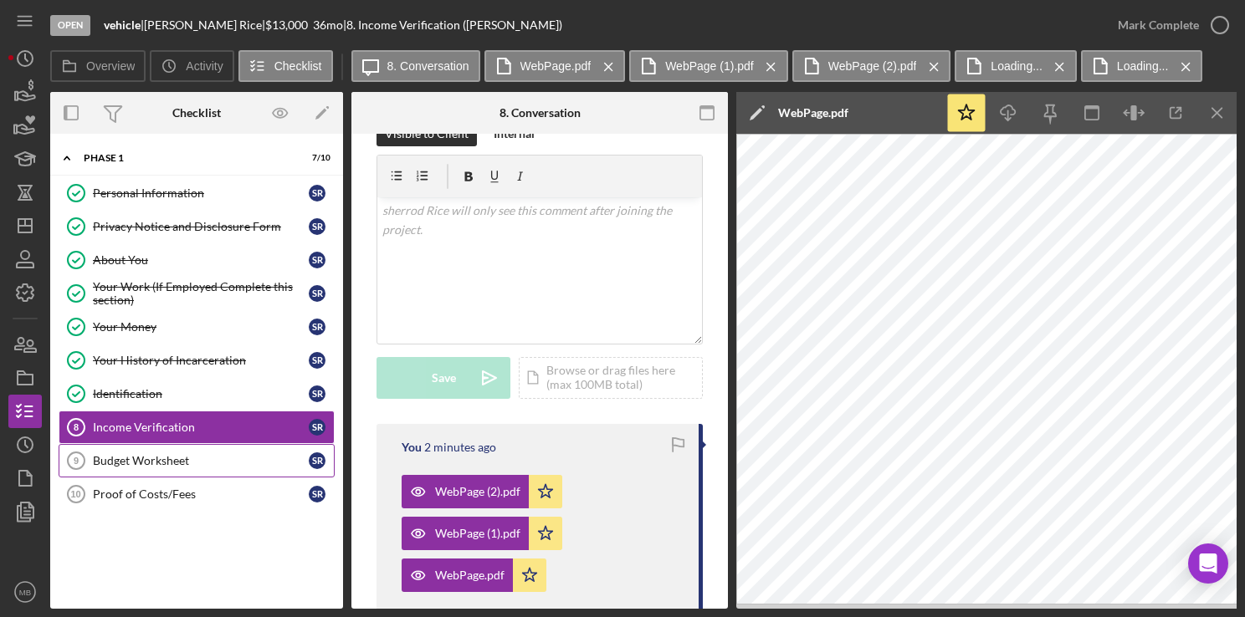
click at [175, 465] on link "Budget Worksheet 9 Budget Worksheet s R" at bounding box center [197, 460] width 276 height 33
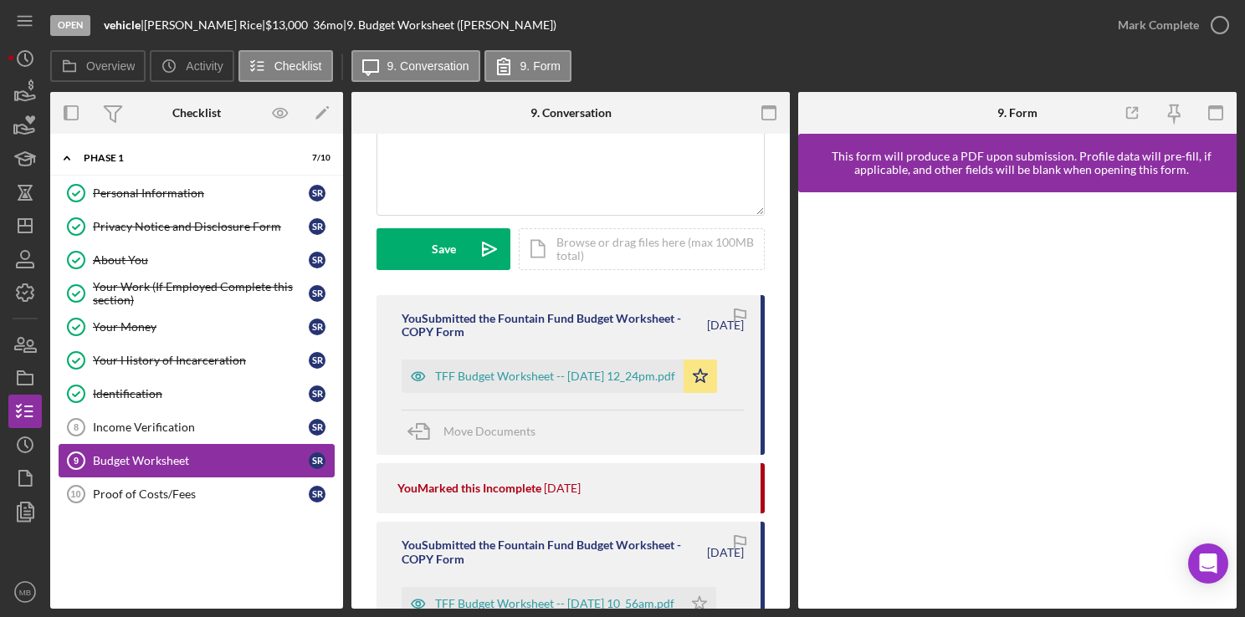
scroll to position [382, 0]
click at [569, 389] on div "TFF Budget Worksheet -- 2025-04-09 12_24pm.pdf" at bounding box center [543, 375] width 282 height 33
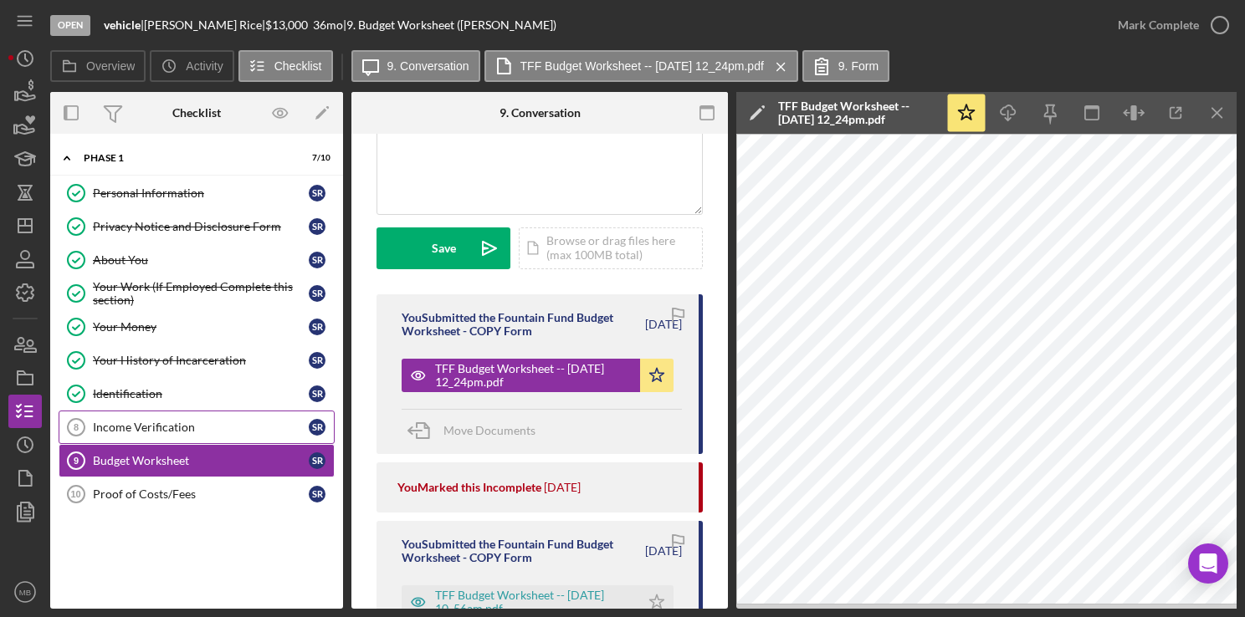
click at [136, 433] on link "Income Verification 8 Income Verification s R" at bounding box center [197, 427] width 276 height 33
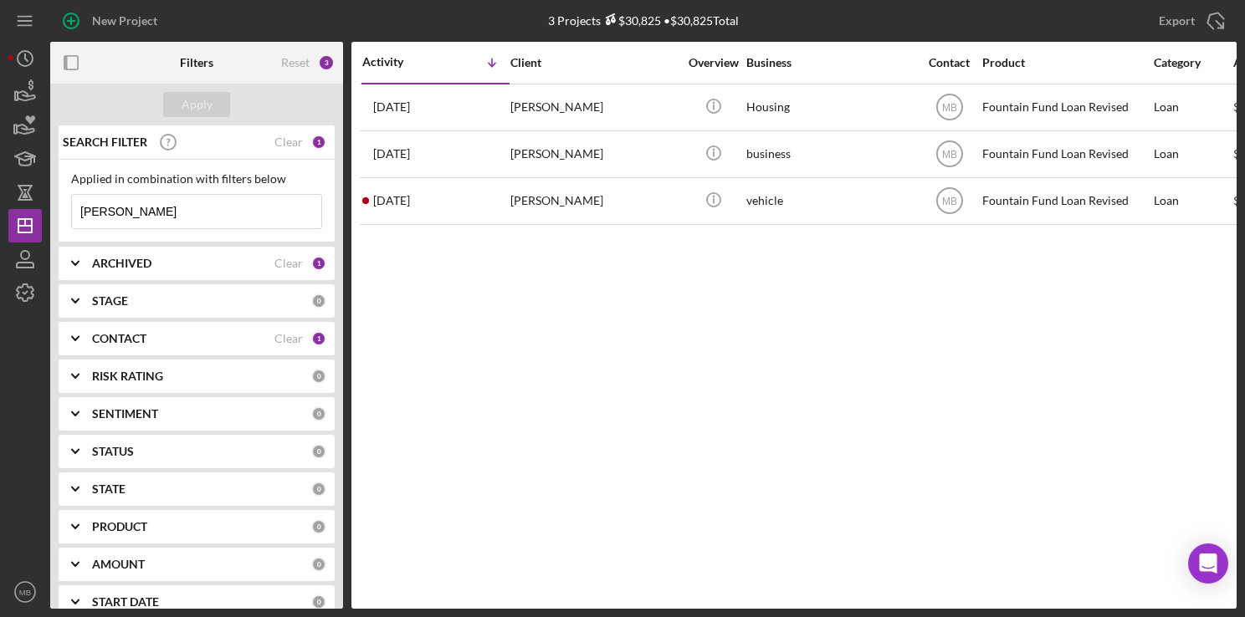
click at [191, 215] on input "[PERSON_NAME]" at bounding box center [196, 211] width 249 height 33
type input "r"
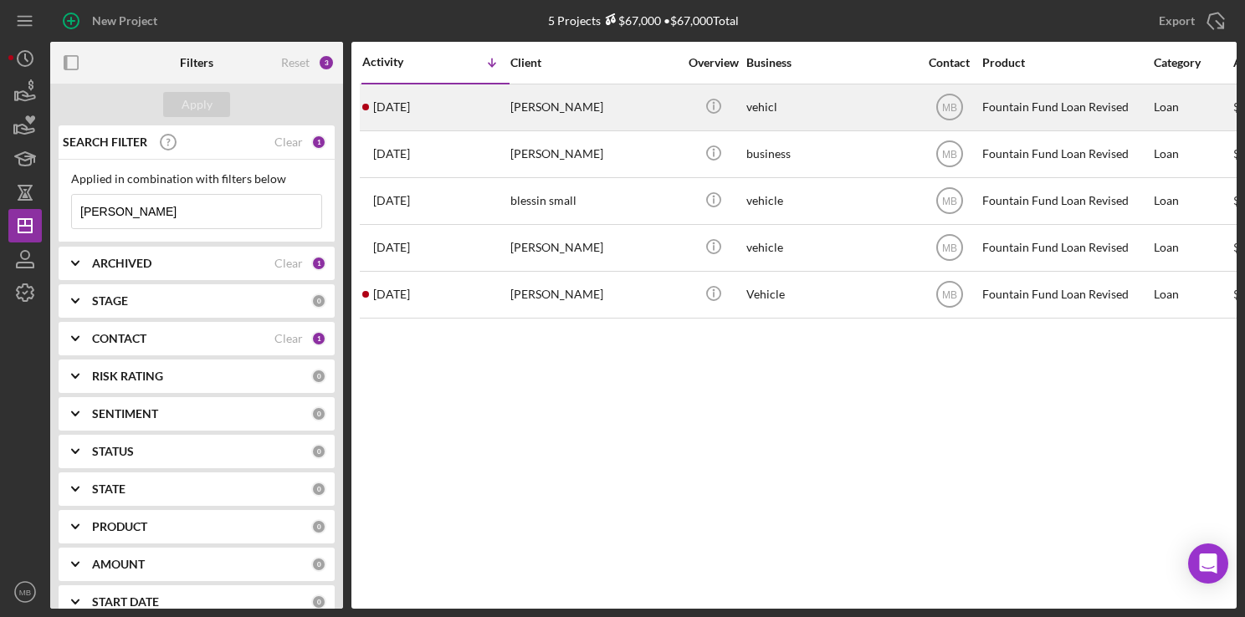
type input "[PERSON_NAME]"
click at [448, 112] on div "[DATE] [PERSON_NAME]" at bounding box center [435, 107] width 146 height 44
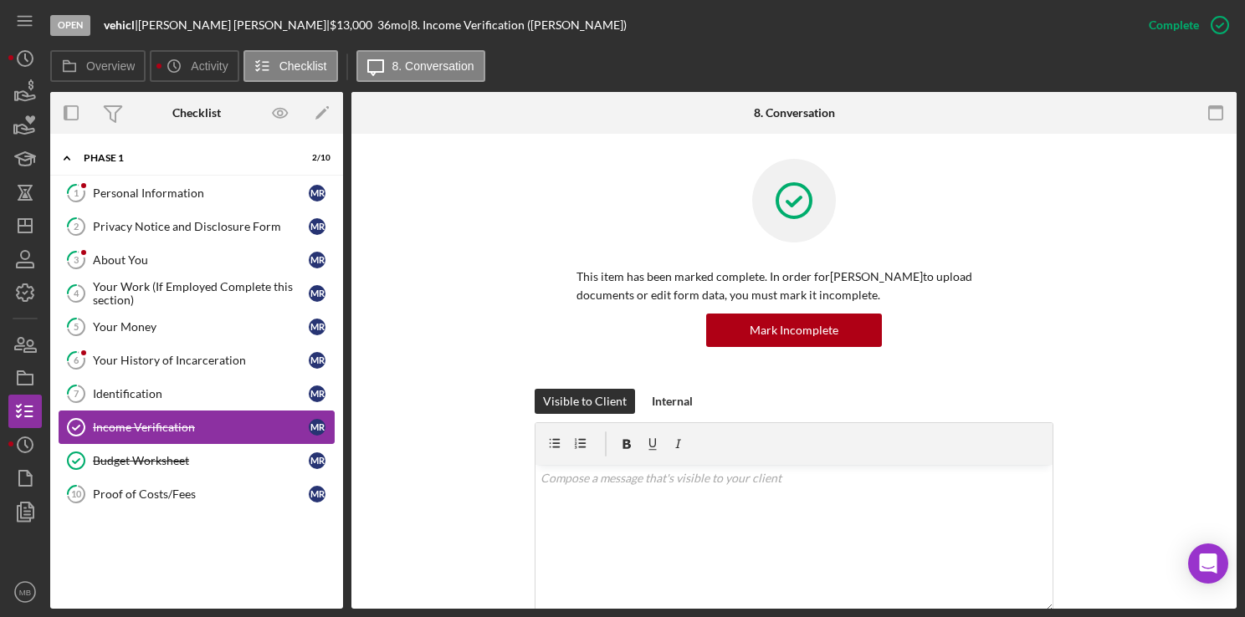
click at [193, 416] on link "Income Verification Income Verification M R" at bounding box center [197, 427] width 276 height 33
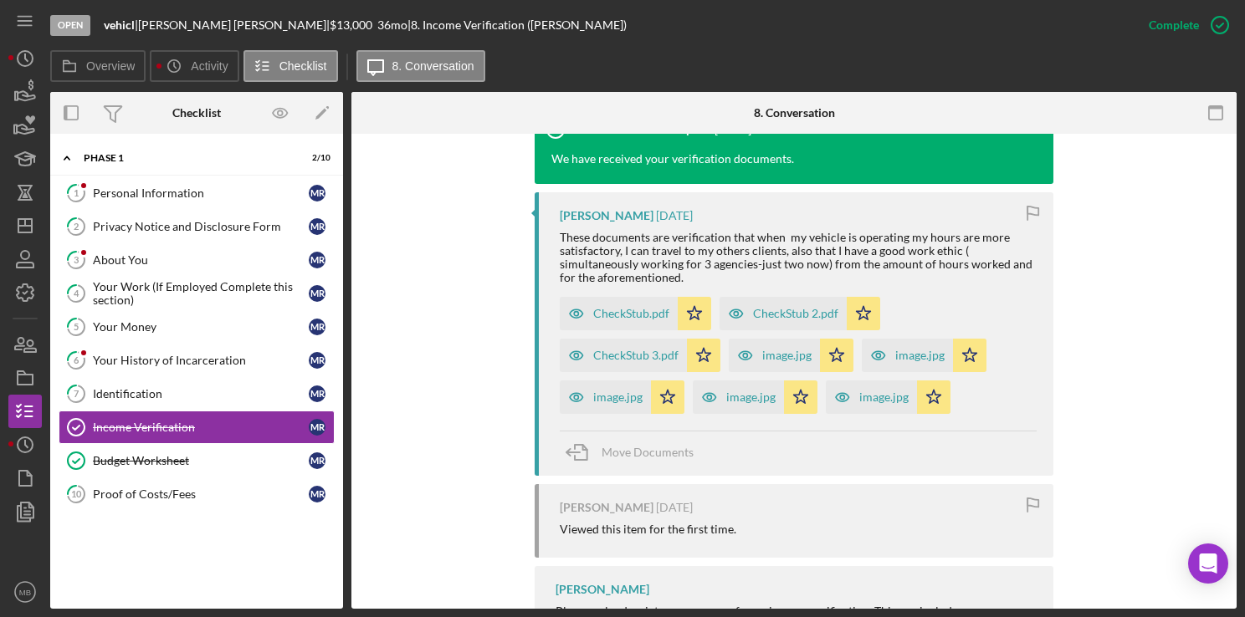
scroll to position [586, 0]
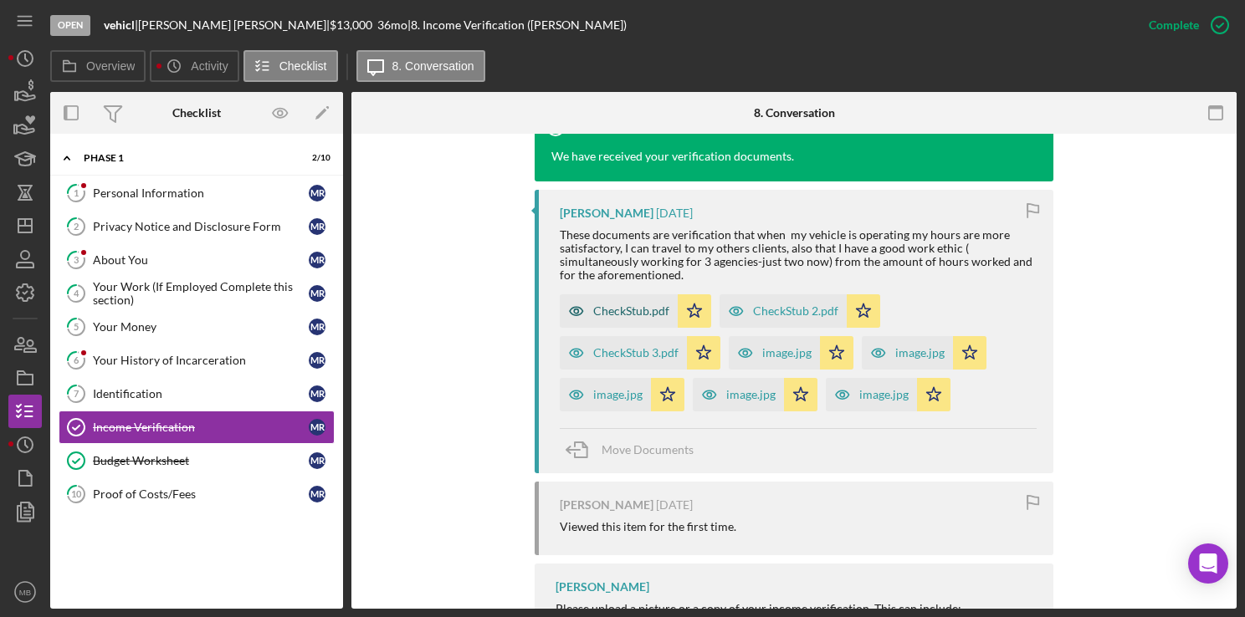
click at [598, 309] on div "CheckStub.pdf" at bounding box center [631, 310] width 76 height 13
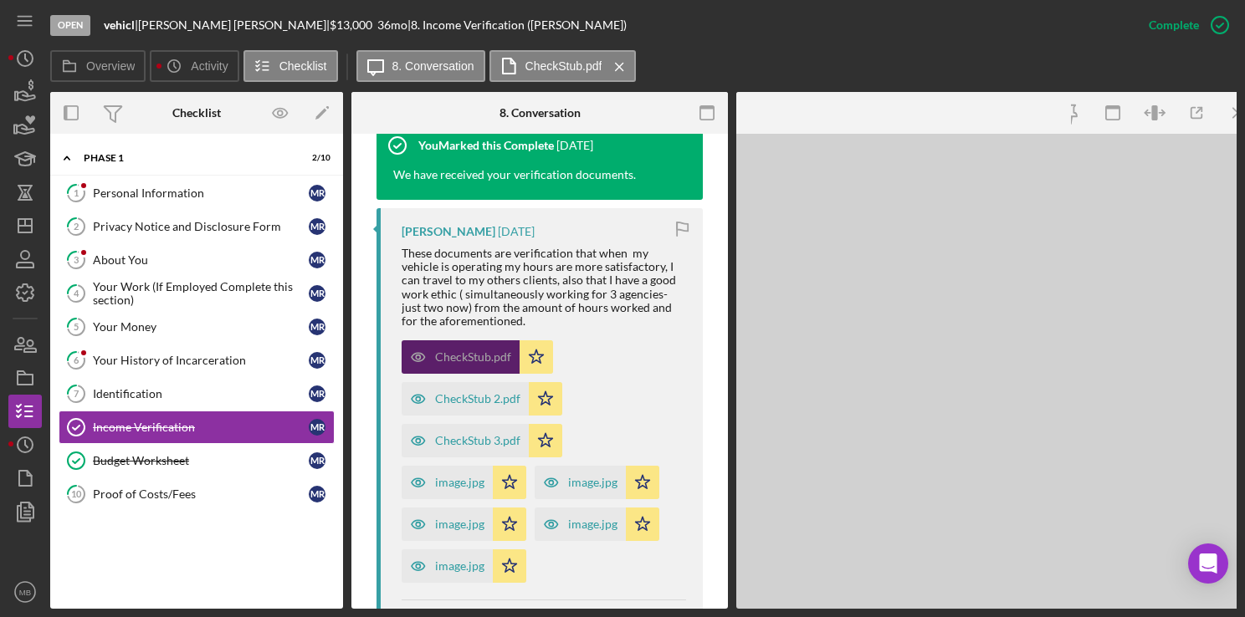
scroll to position [604, 0]
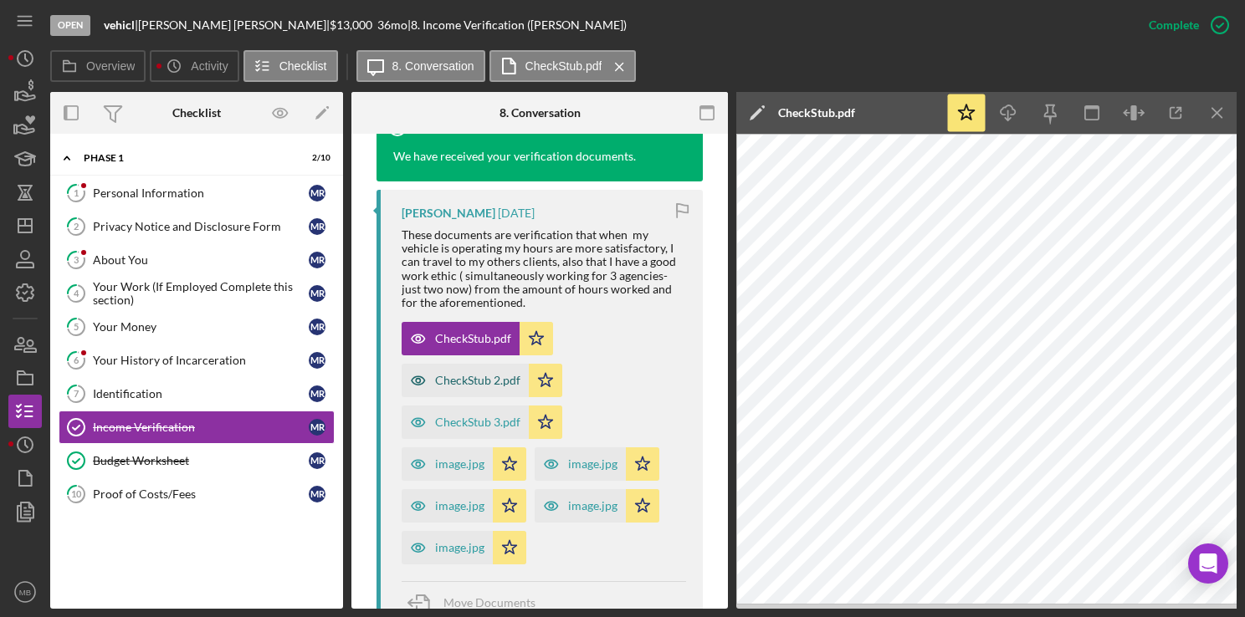
click at [487, 383] on div "CheckStub 2.pdf" at bounding box center [477, 380] width 85 height 13
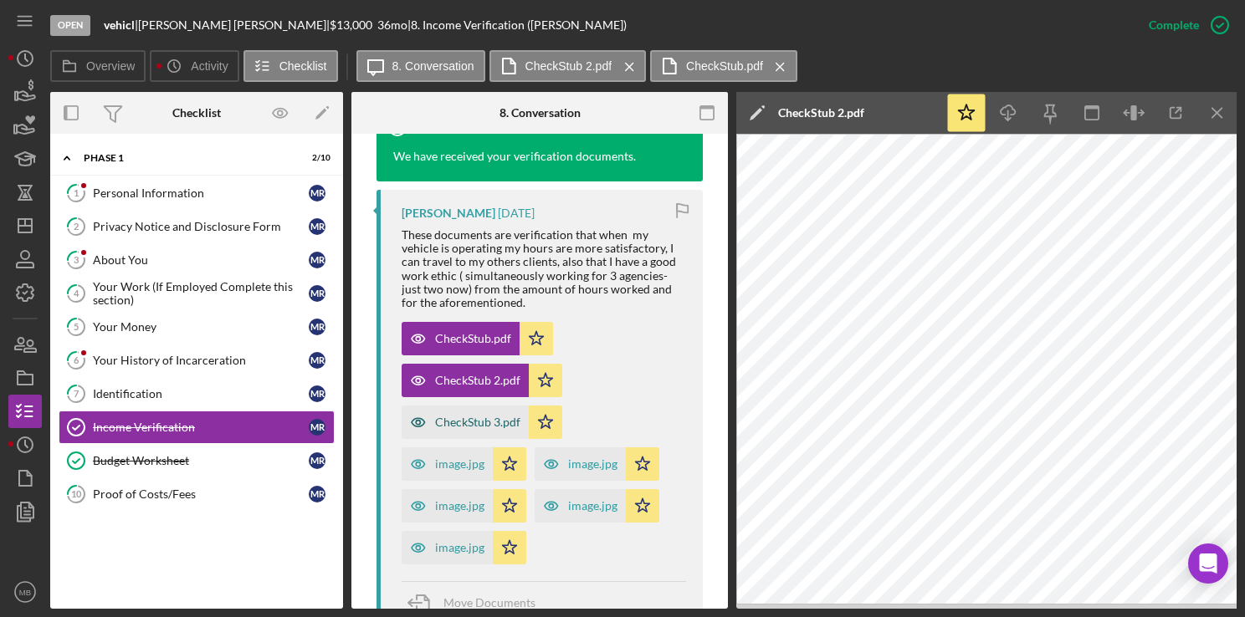
click at [459, 420] on div "CheckStub 3.pdf" at bounding box center [477, 422] width 85 height 13
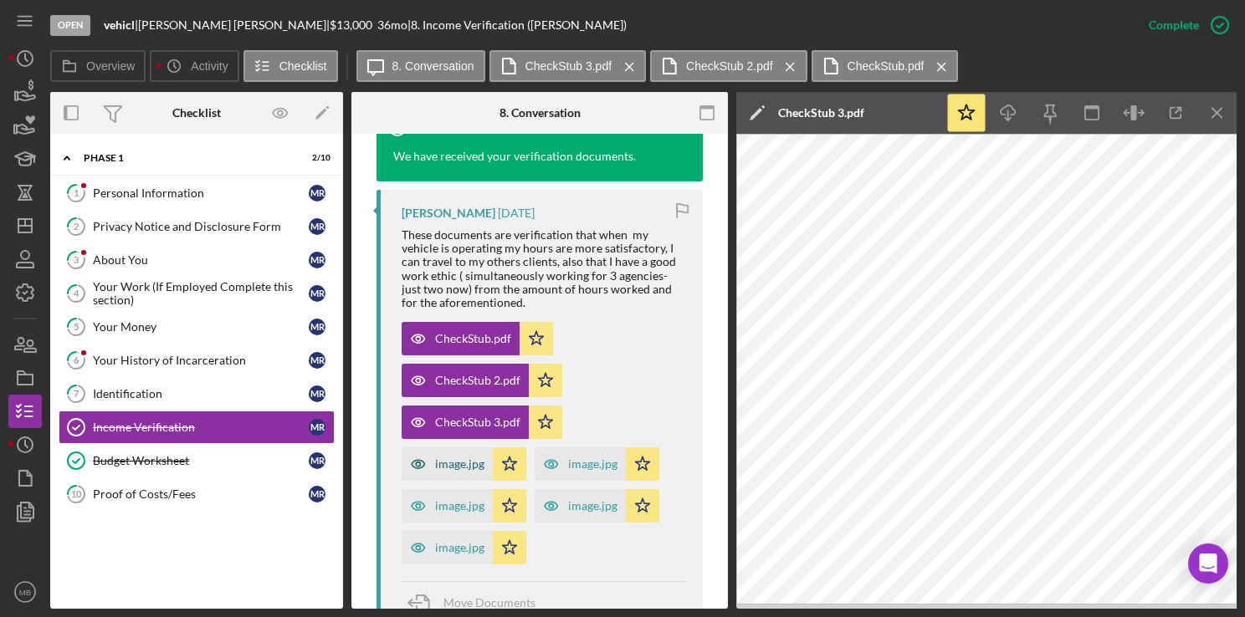
click at [444, 481] on div "image.jpg Icon/Star" at bounding box center [468, 502] width 133 height 42
click at [453, 468] on div "image.jpg" at bounding box center [459, 464] width 49 height 13
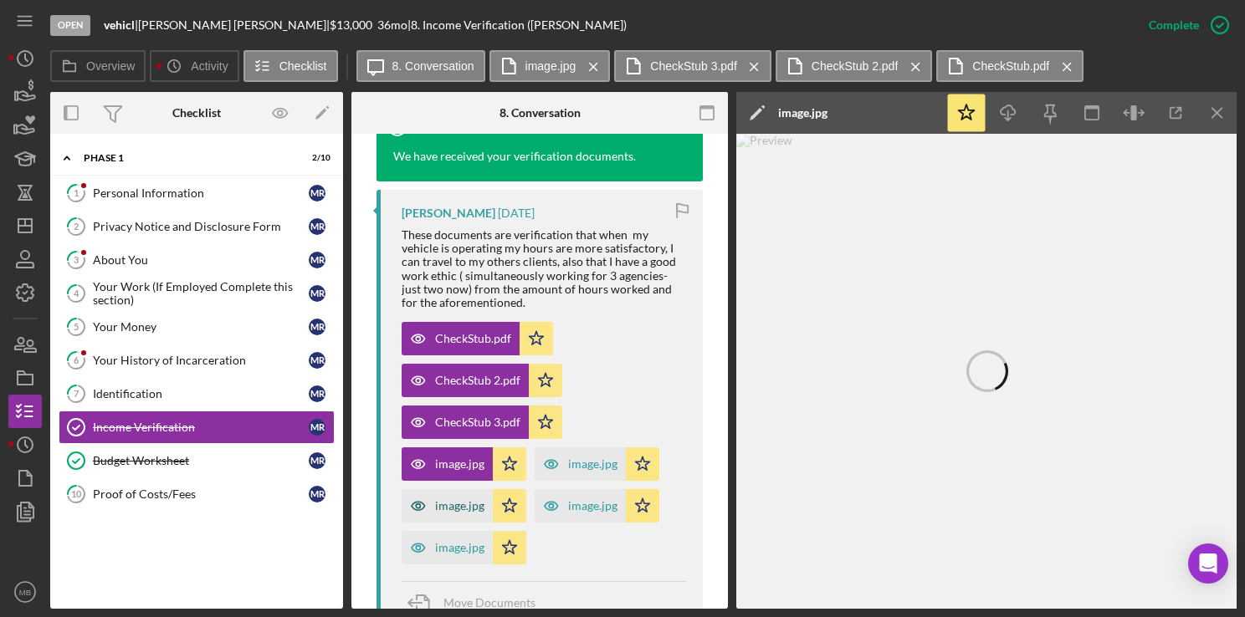
click at [448, 513] on div "image.jpg" at bounding box center [447, 505] width 91 height 33
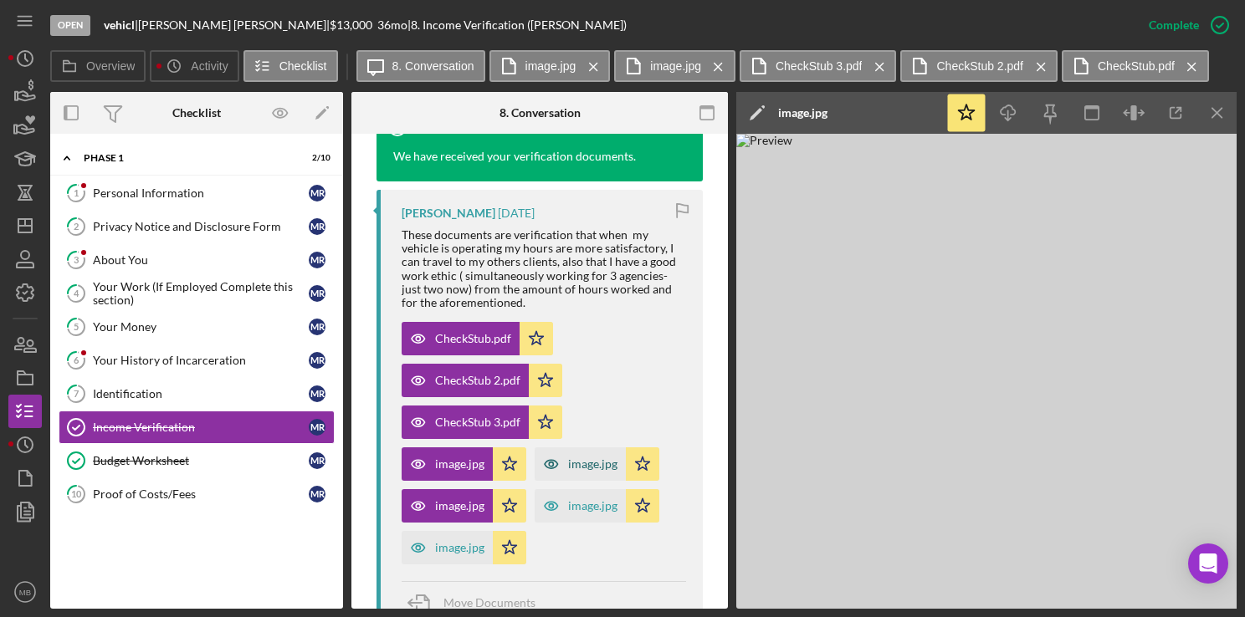
click at [565, 461] on icon "button" at bounding box center [551, 464] width 33 height 33
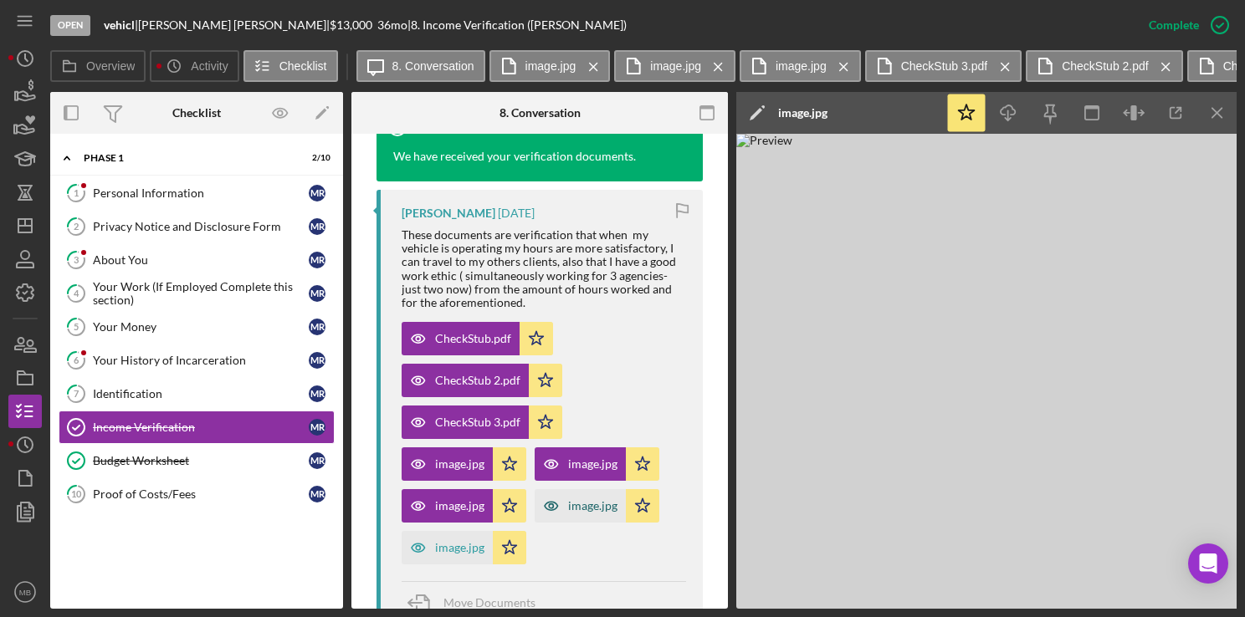
click at [565, 493] on icon "button" at bounding box center [551, 505] width 33 height 33
click at [430, 548] on icon "button" at bounding box center [418, 547] width 33 height 33
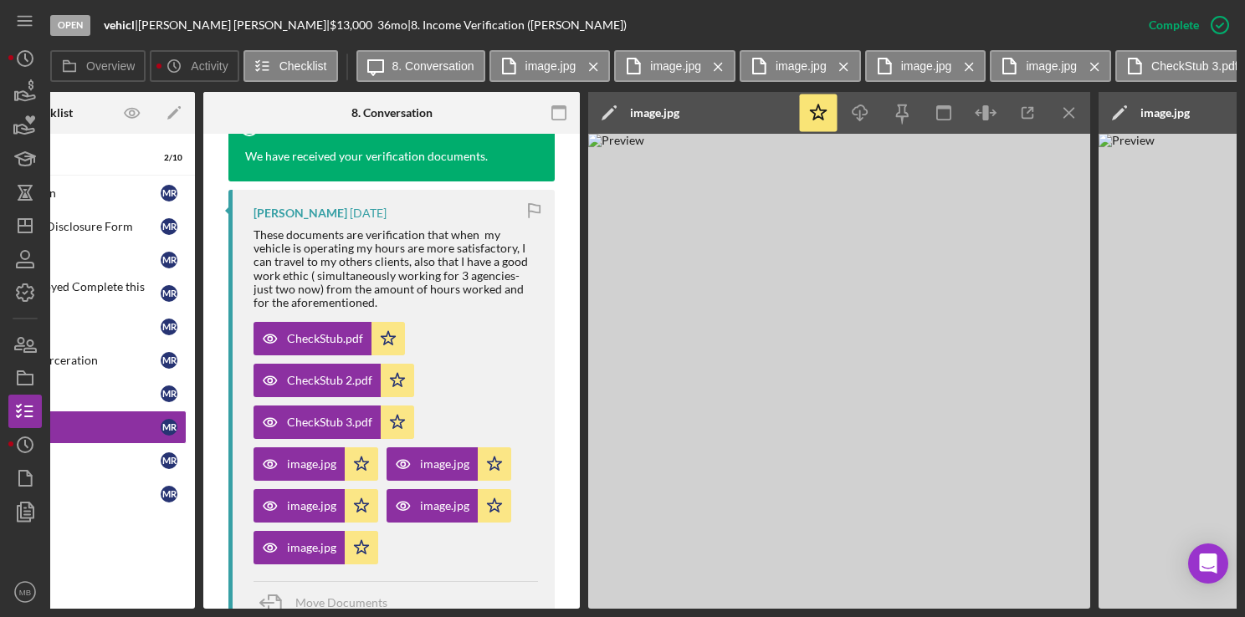
scroll to position [0, 0]
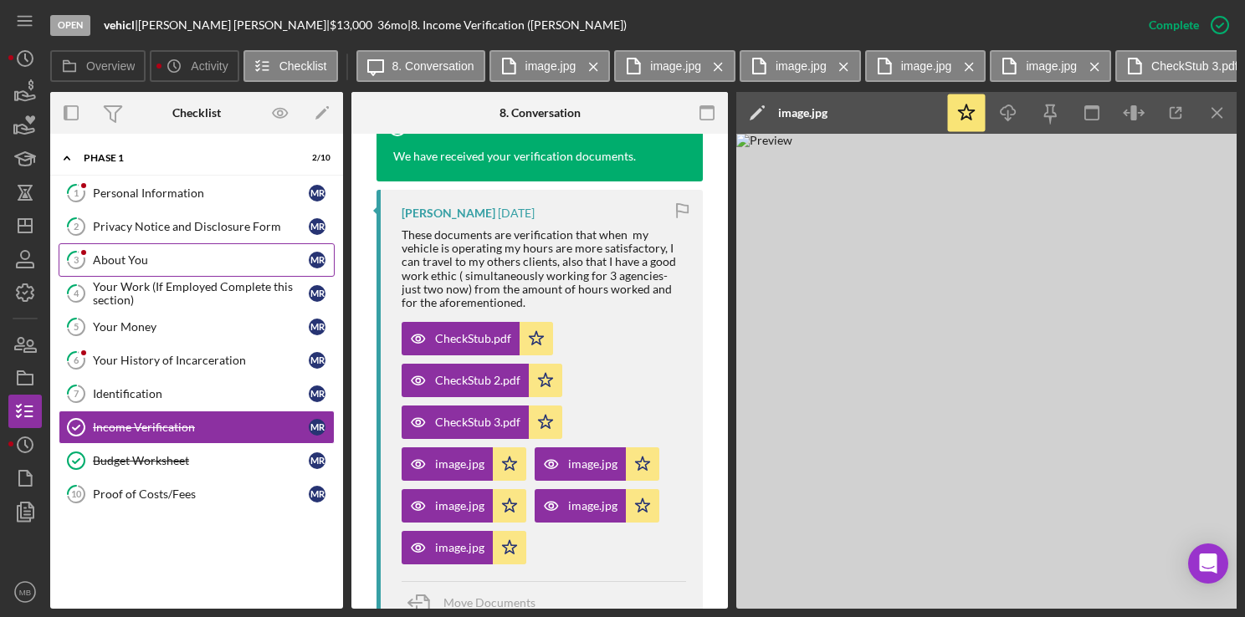
click at [155, 256] on div "About You" at bounding box center [201, 259] width 216 height 13
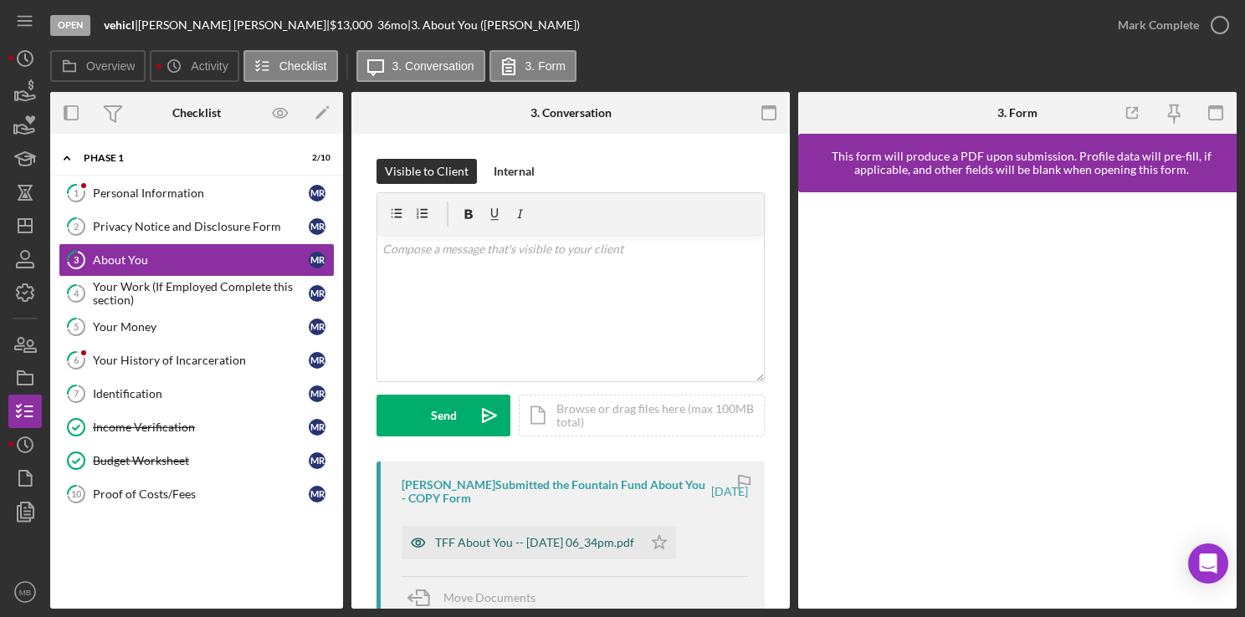
click at [540, 541] on div "TFF About You -- [DATE] 06_34pm.pdf" at bounding box center [534, 542] width 199 height 13
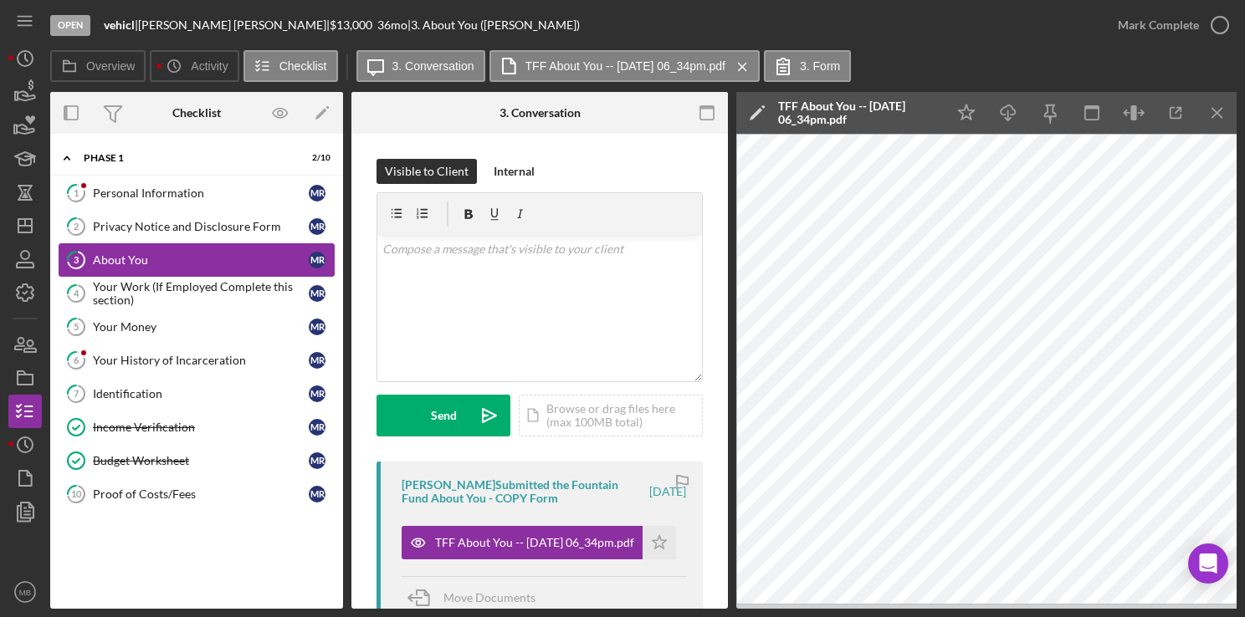
click at [154, 256] on div "About You" at bounding box center [201, 259] width 216 height 13
click at [158, 263] on div "About You" at bounding box center [201, 259] width 216 height 13
